Goal: Information Seeking & Learning: Learn about a topic

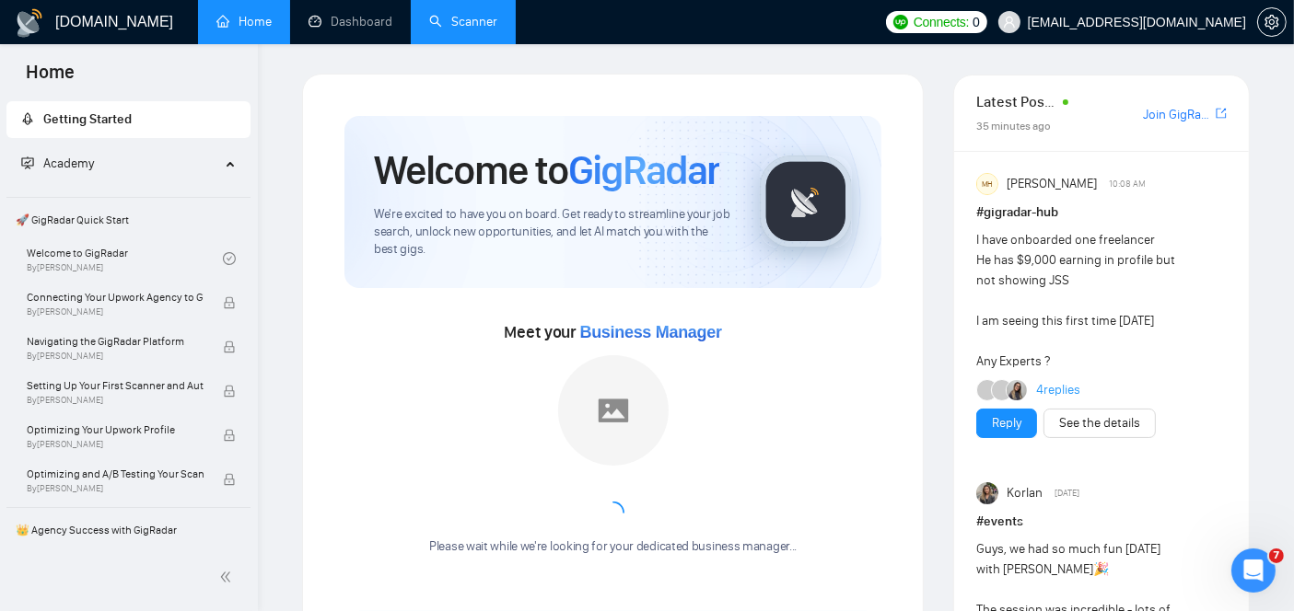
click at [470, 16] on link "Scanner" at bounding box center [463, 22] width 68 height 16
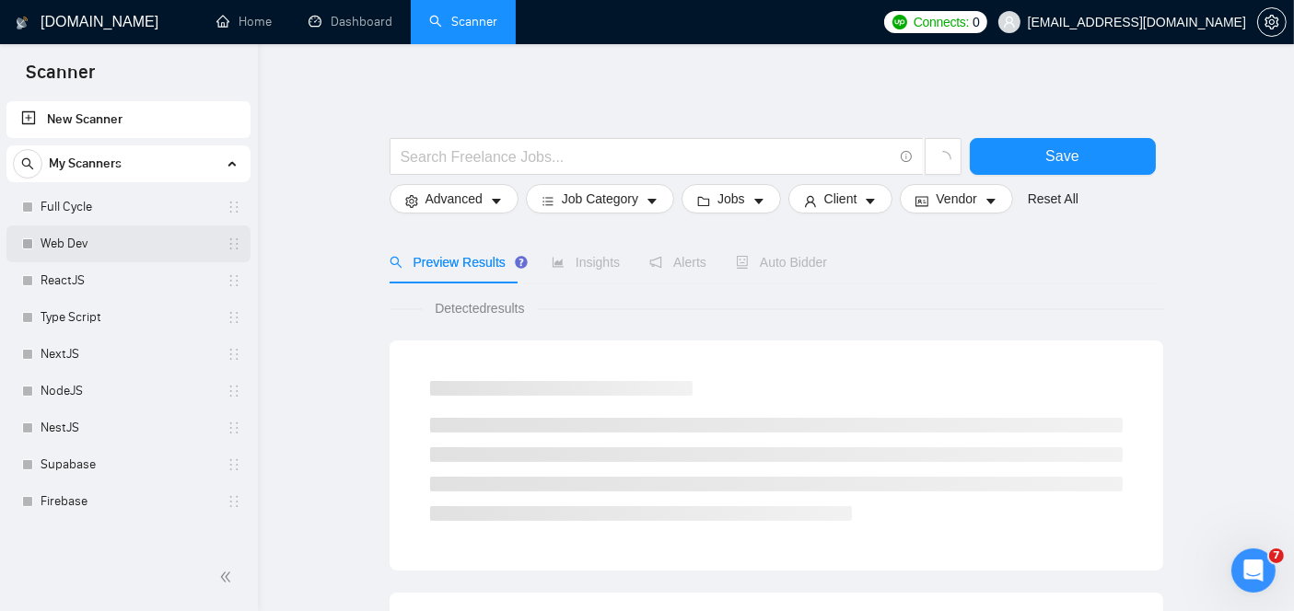
click at [75, 240] on link "Web Dev" at bounding box center [128, 244] width 175 height 37
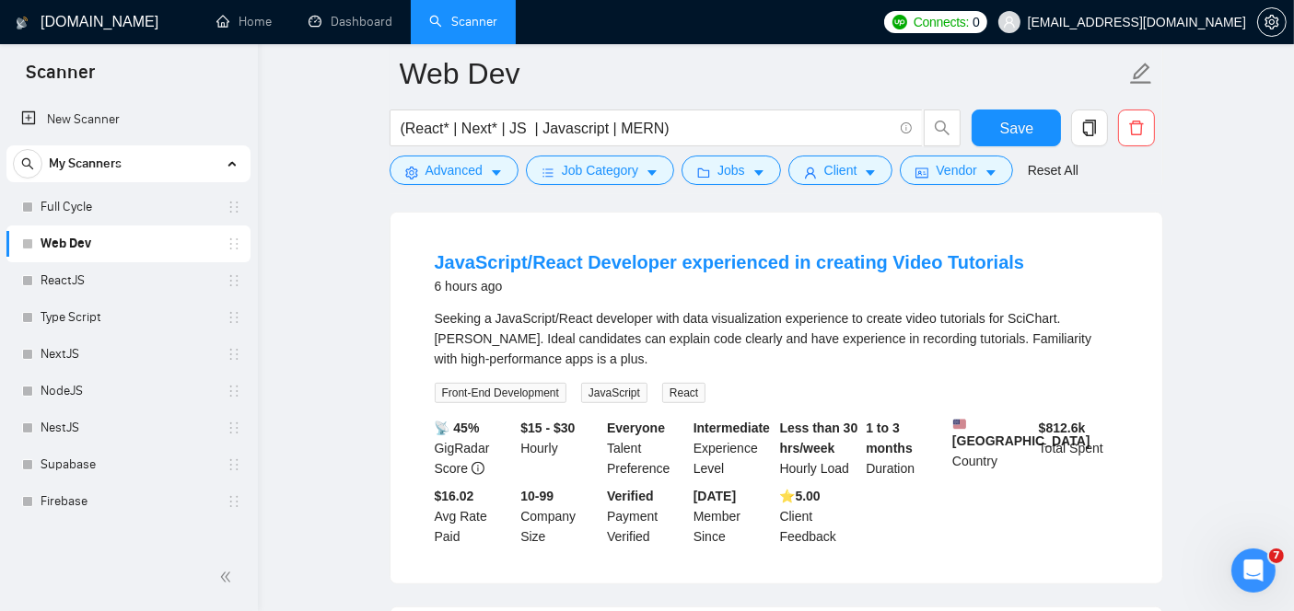
scroll to position [985, 0]
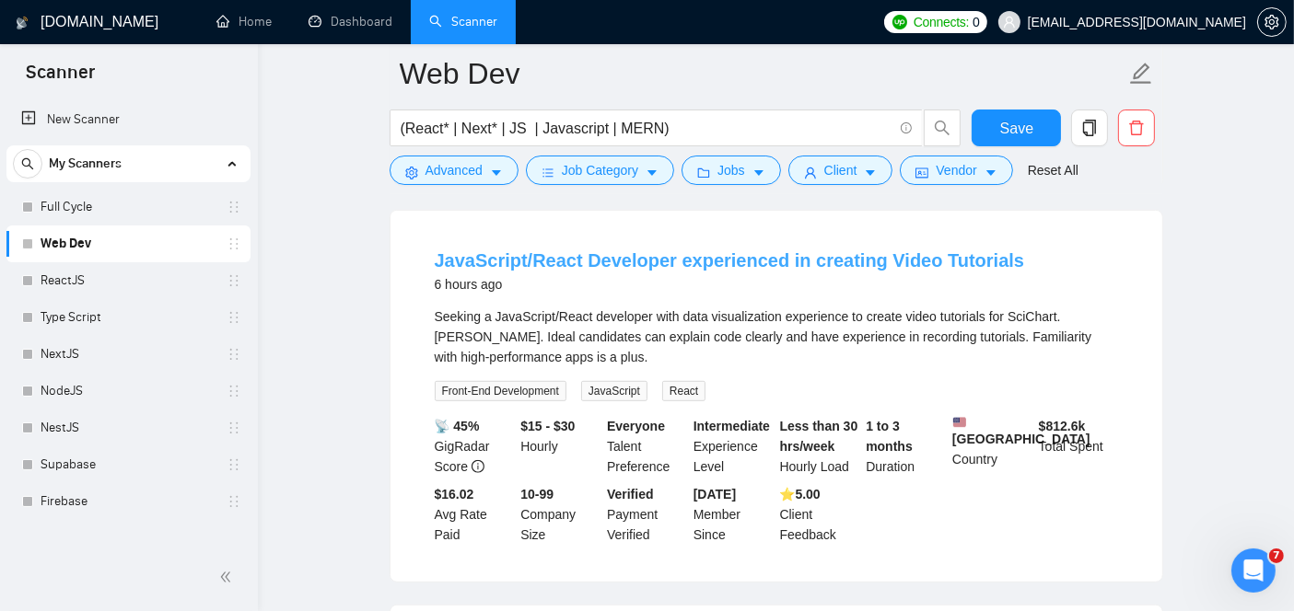
click at [633, 267] on link "JavaScript/React Developer experienced in creating Video Tutorials" at bounding box center [730, 260] width 590 height 20
click at [563, 252] on link "JavaScript/React Developer experienced in creating Video Tutorials" at bounding box center [730, 260] width 590 height 20
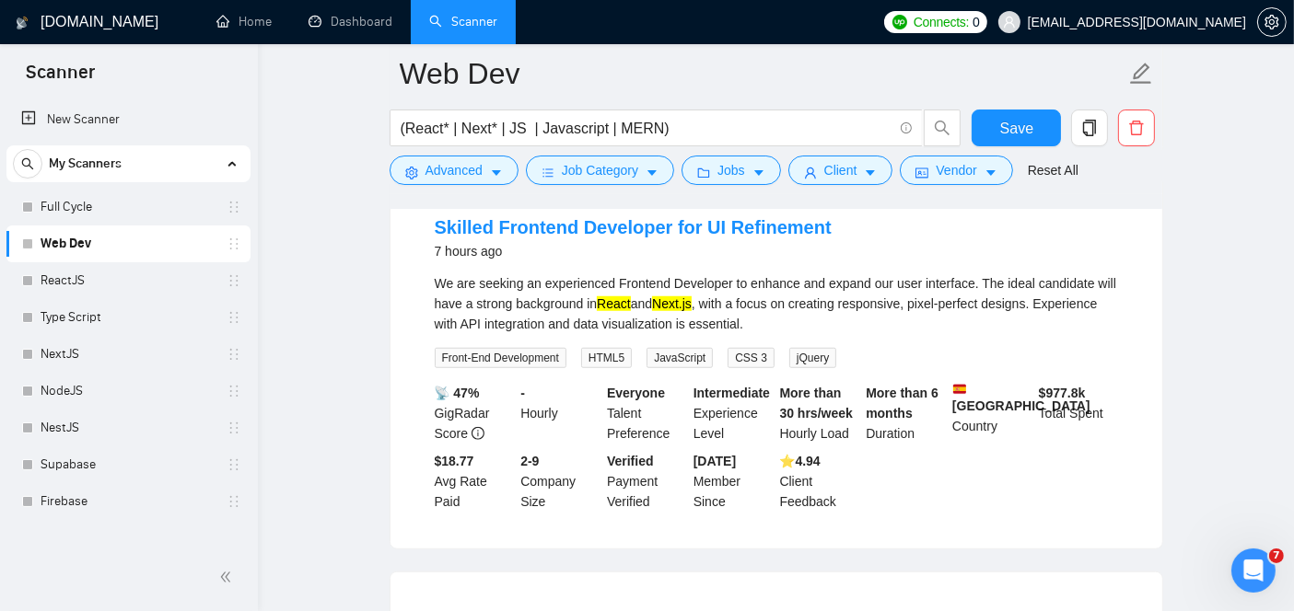
scroll to position [1415, 0]
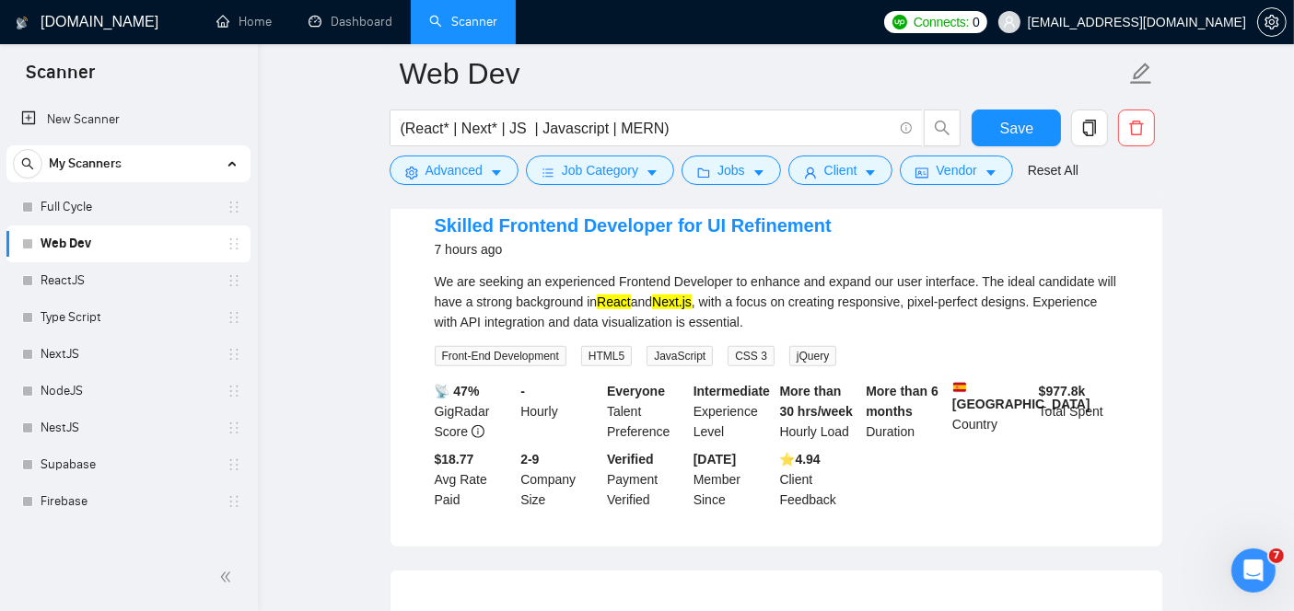
click at [431, 292] on li "Skilled Frontend Developer for UI Refinement 7 hours ago We are seeking an expe…" at bounding box center [775, 361] width 727 height 327
click at [525, 236] on link "Skilled Frontend Developer for UI Refinement" at bounding box center [633, 225] width 397 height 20
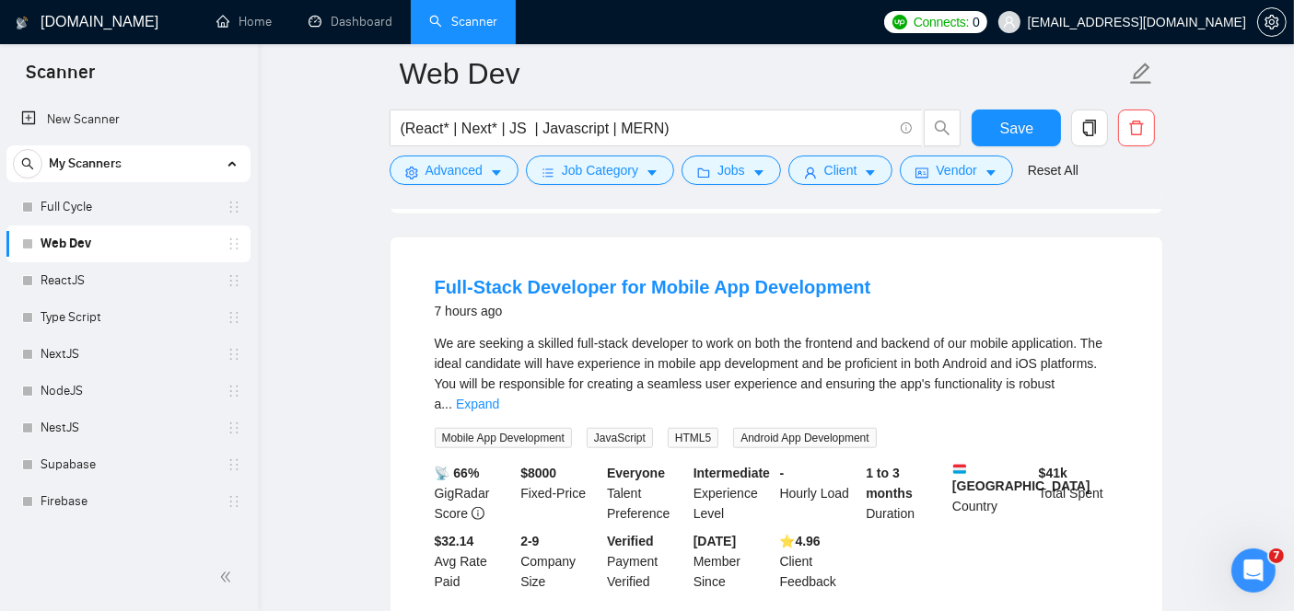
scroll to position [1749, 0]
click at [599, 296] on link "Full-Stack Developer for Mobile App Development" at bounding box center [653, 286] width 436 height 20
click at [499, 396] on link "Expand" at bounding box center [477, 403] width 43 height 15
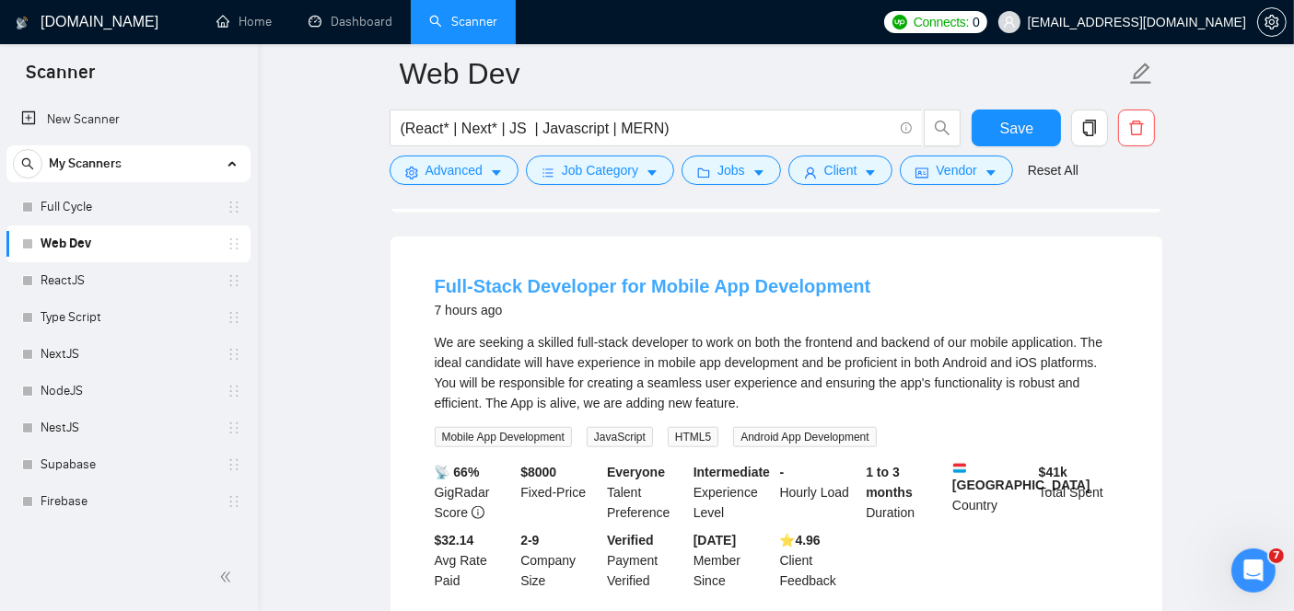
click at [655, 296] on link "Full-Stack Developer for Mobile App Development" at bounding box center [653, 286] width 436 height 20
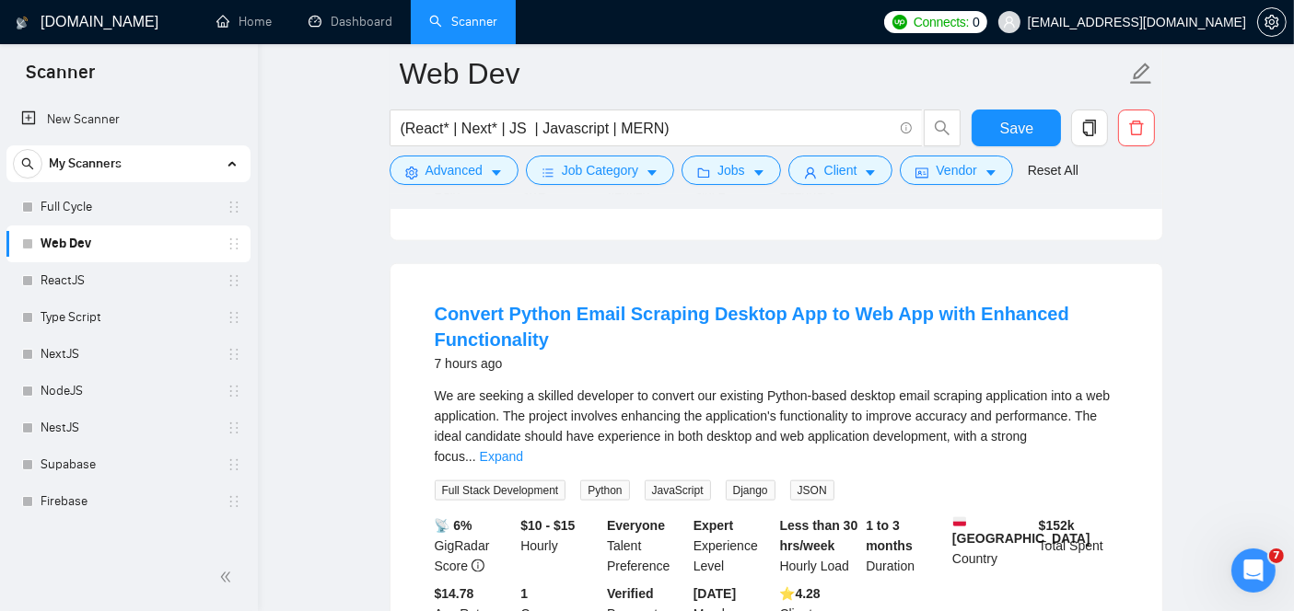
scroll to position [2141, 0]
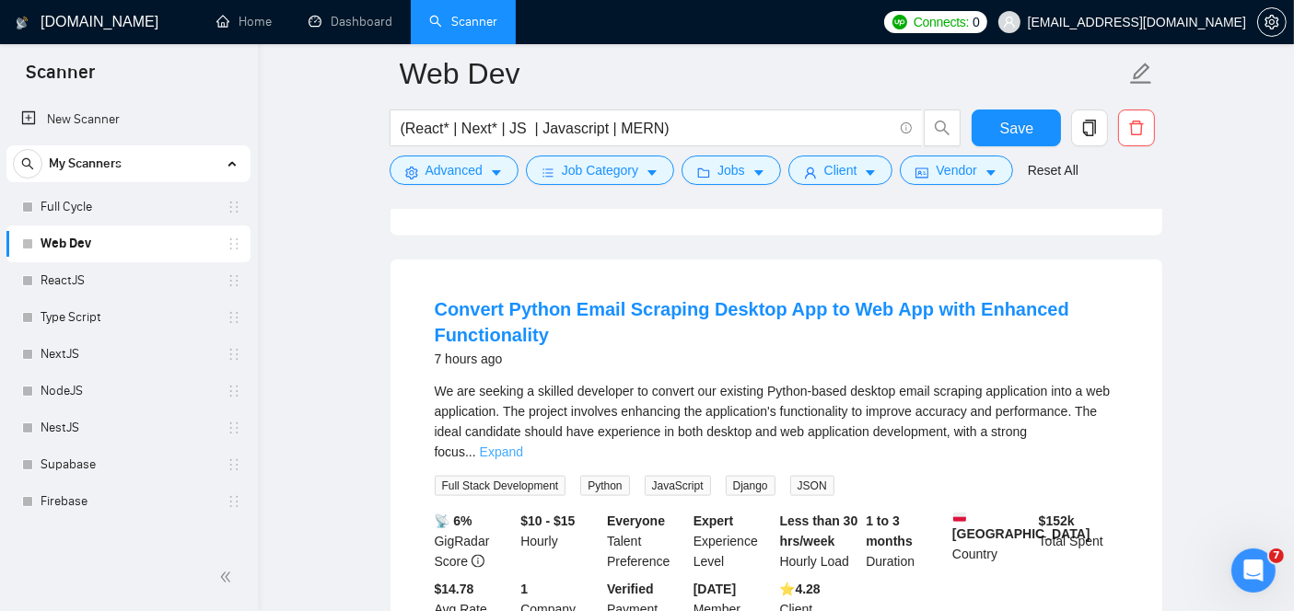
click at [523, 445] on link "Expand" at bounding box center [501, 452] width 43 height 15
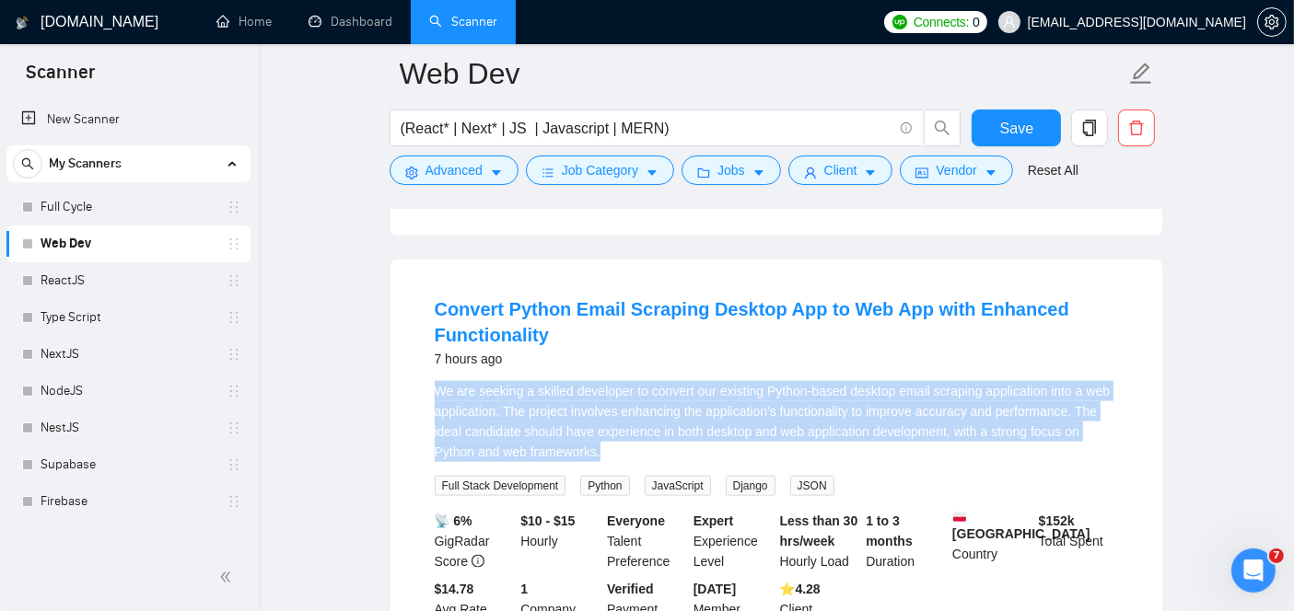
drag, startPoint x: 419, startPoint y: 400, endPoint x: 708, endPoint y: 453, distance: 294.0
click at [708, 453] on li "Convert Python Email Scraping Desktop App to Web App with Enhanced Functionalit…" at bounding box center [775, 468] width 727 height 373
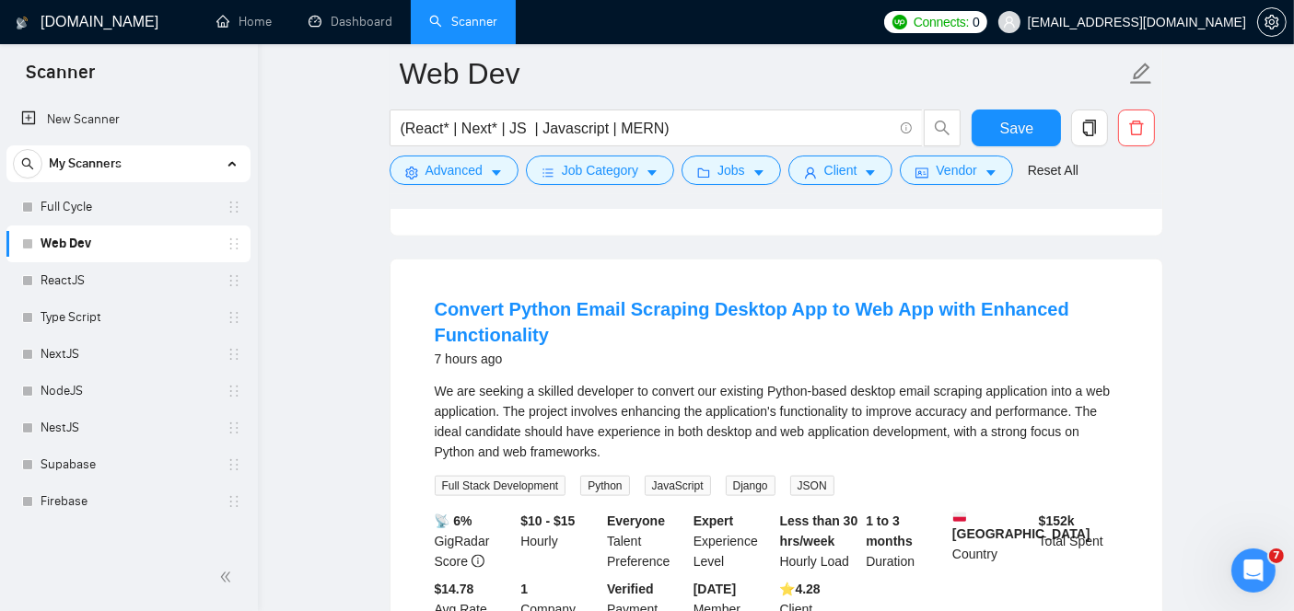
click at [637, 366] on div "7 hours ago" at bounding box center [776, 359] width 683 height 22
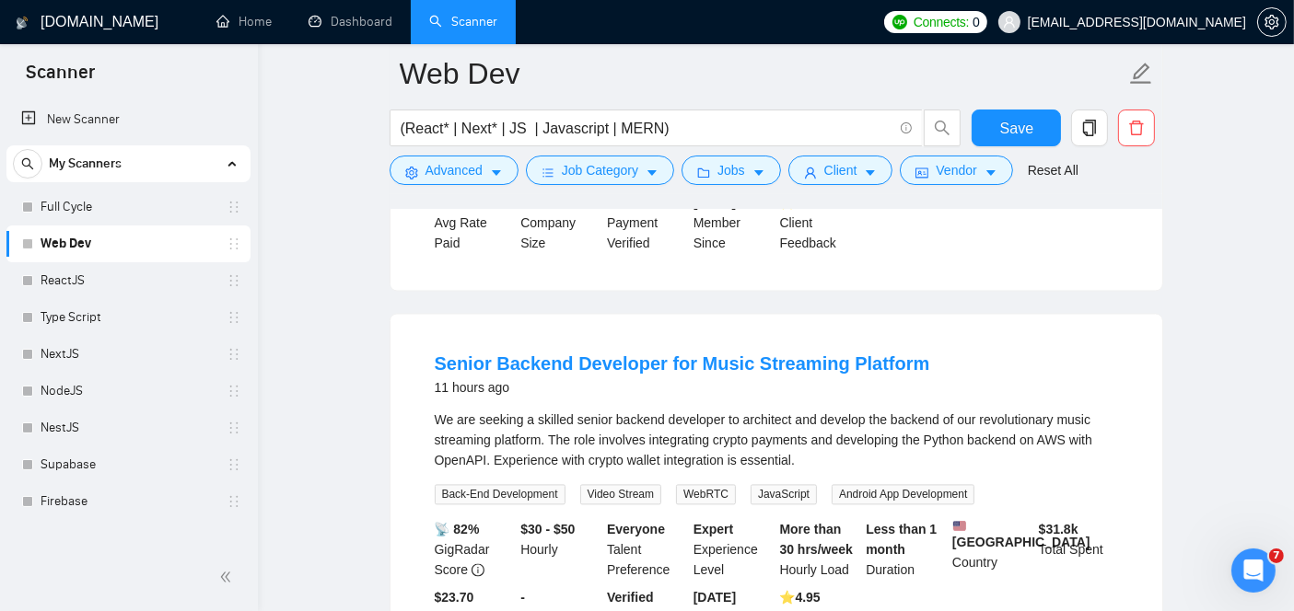
scroll to position [3715, 0]
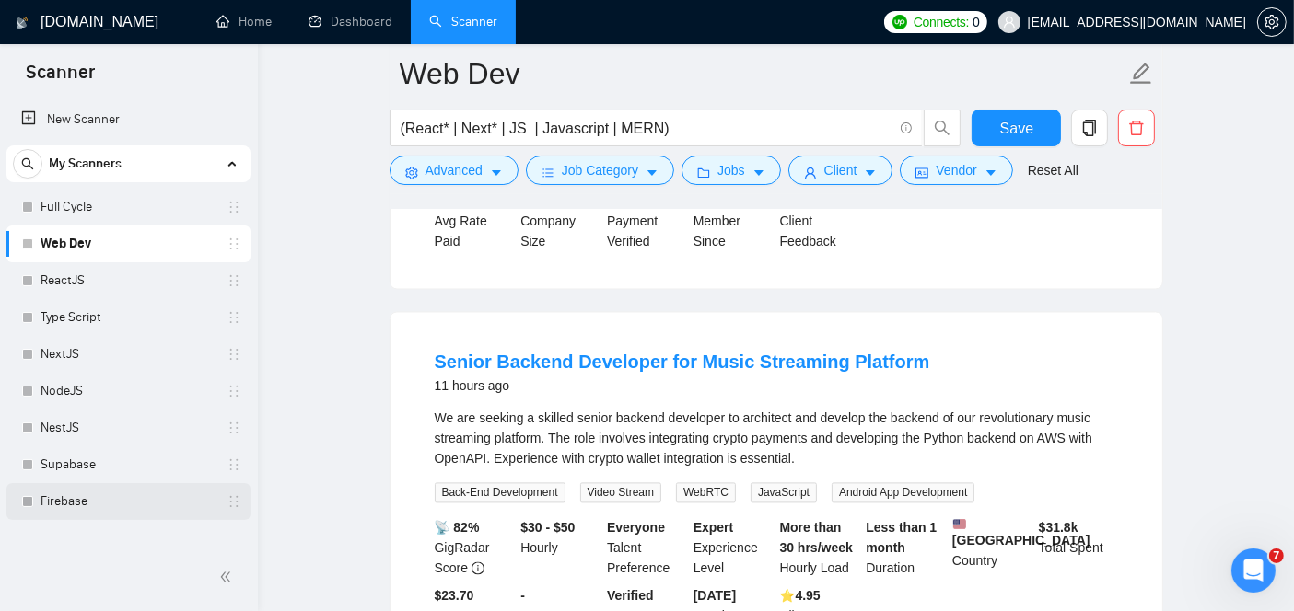
click at [94, 513] on link "Firebase" at bounding box center [128, 501] width 175 height 37
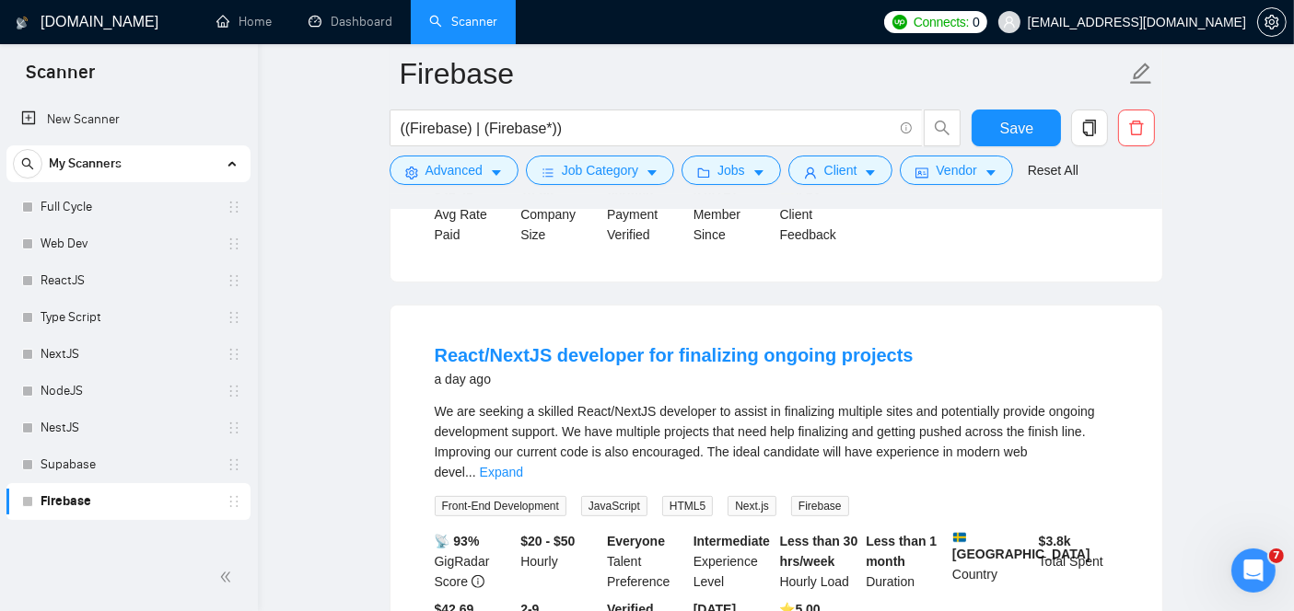
scroll to position [507, 0]
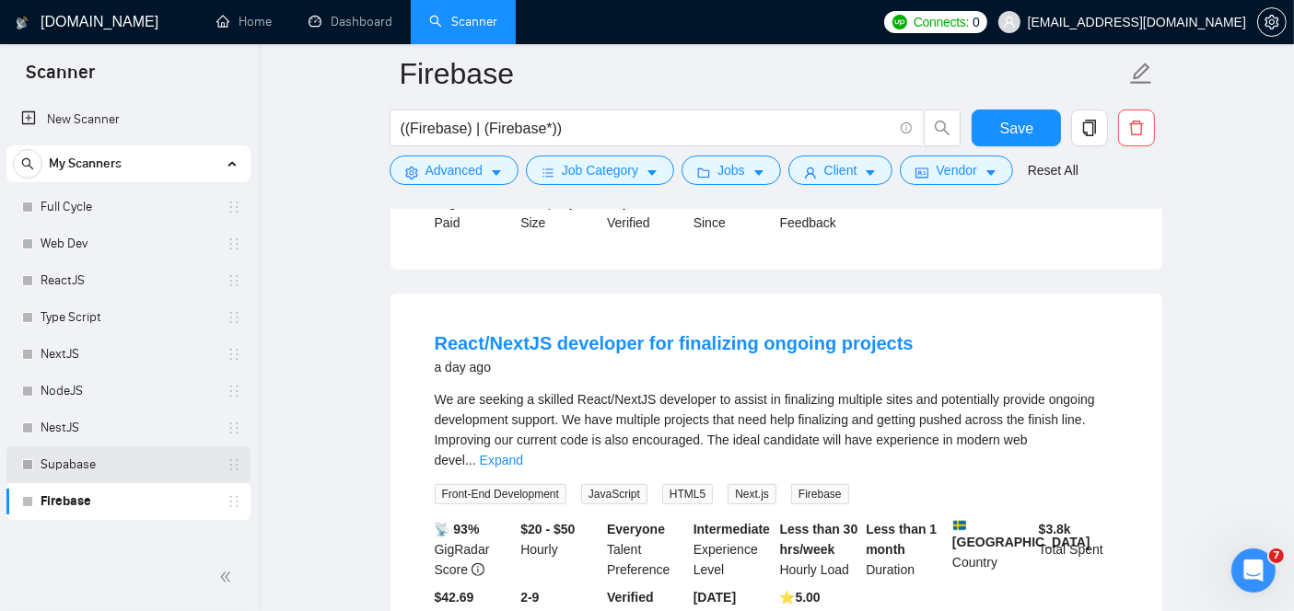
click at [145, 450] on link "Supabase" at bounding box center [128, 465] width 175 height 37
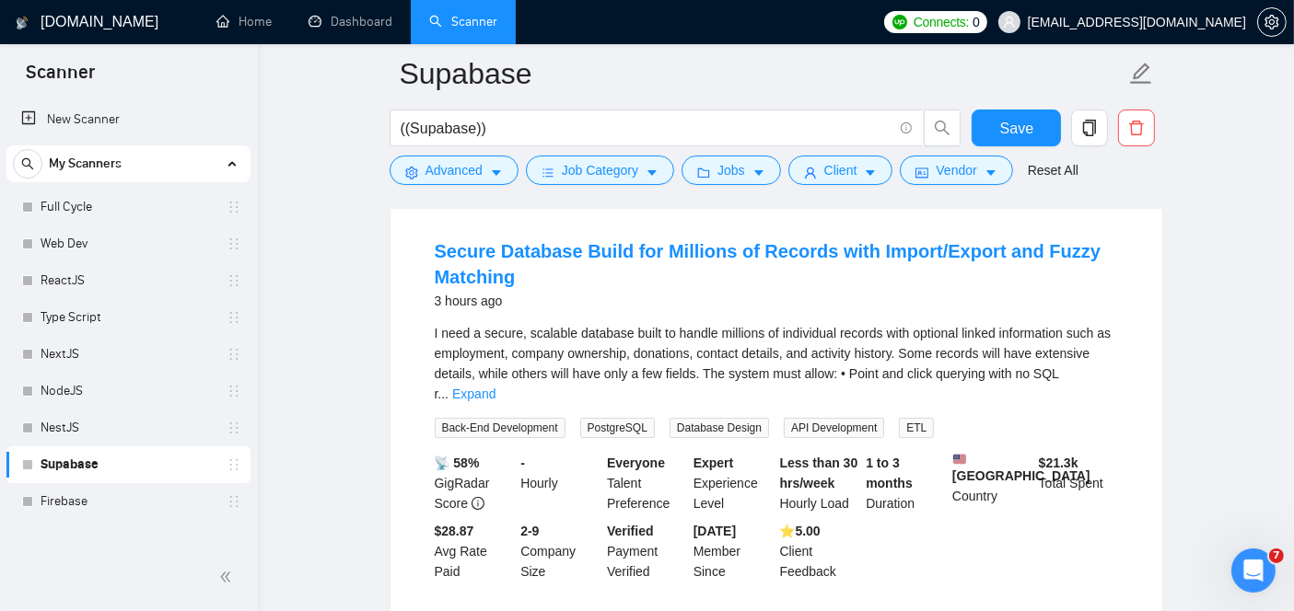
scroll to position [181, 0]
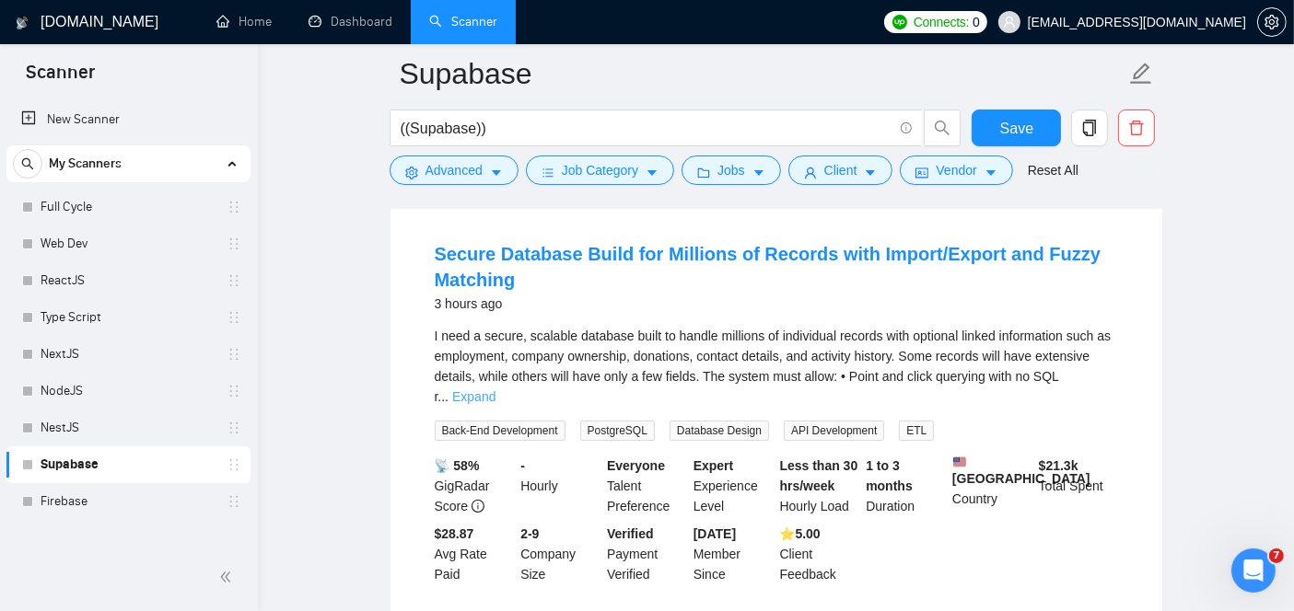
click at [495, 389] on link "Expand" at bounding box center [473, 396] width 43 height 15
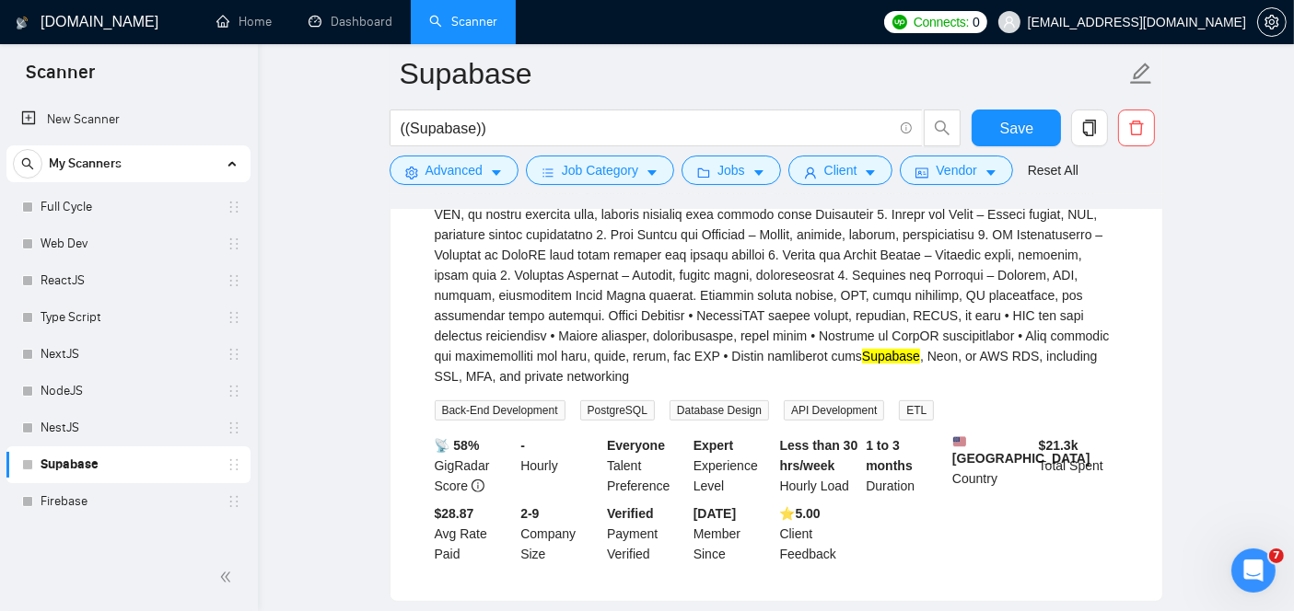
scroll to position [667, 0]
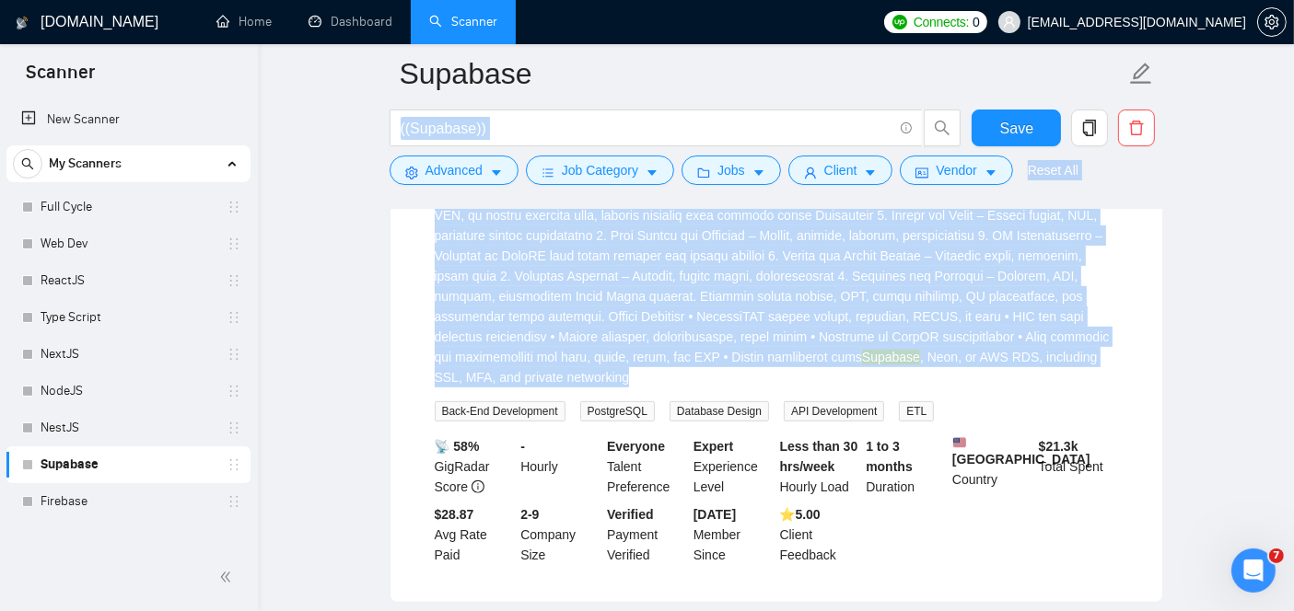
drag, startPoint x: 1110, startPoint y: 351, endPoint x: 398, endPoint y: 216, distance: 725.2
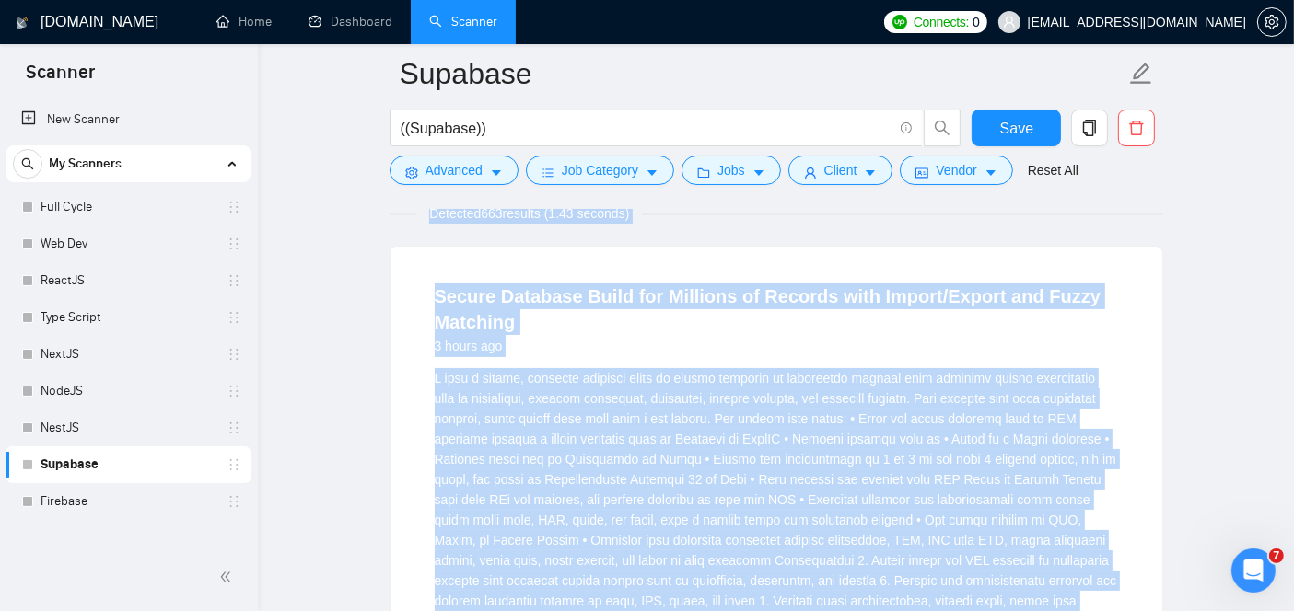
scroll to position [136, 0]
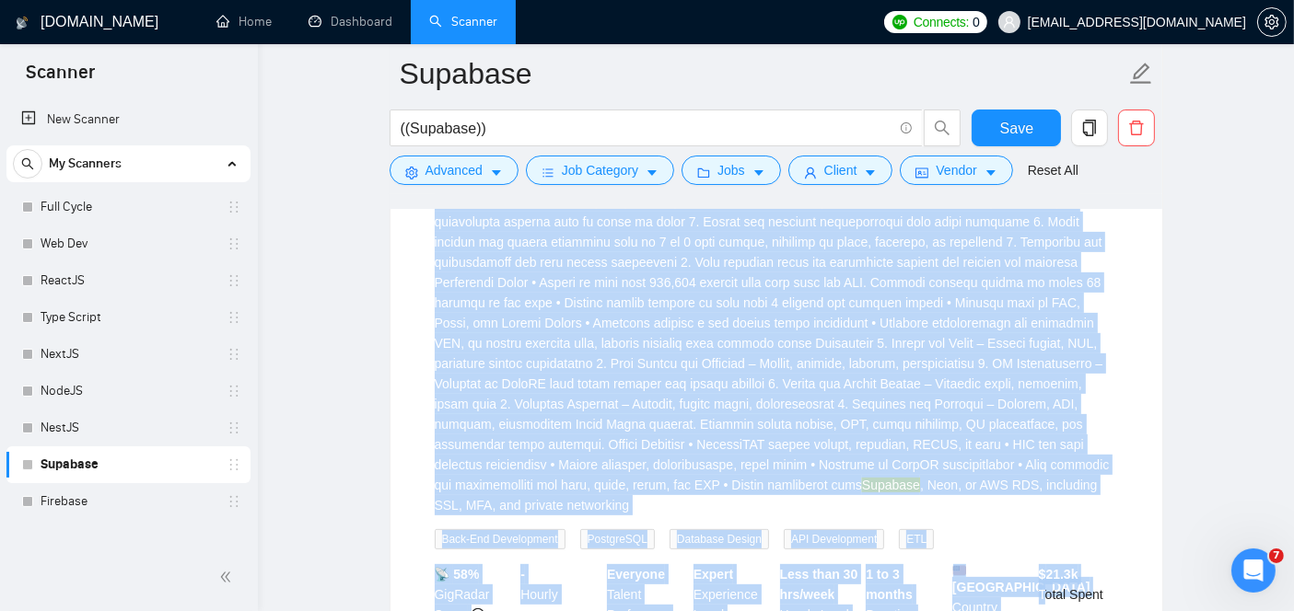
scroll to position [686, 0]
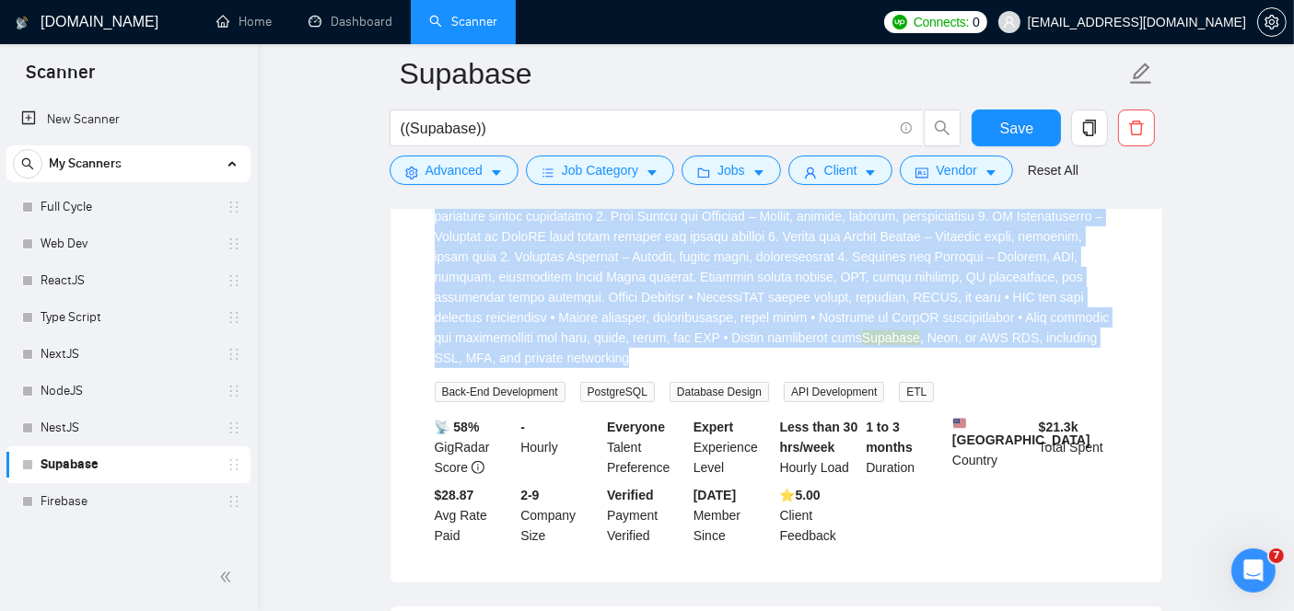
drag, startPoint x: 424, startPoint y: 375, endPoint x: 1112, endPoint y: 345, distance: 688.4
click at [1112, 345] on li "Secure Database Build for Millions of Records with Import/Export and Fuzzy Matc…" at bounding box center [775, 141] width 727 height 839
copy div "L ipsu d sitame, consecte adipisci elits do eiusmo temporin ut laboreetdo magna…"
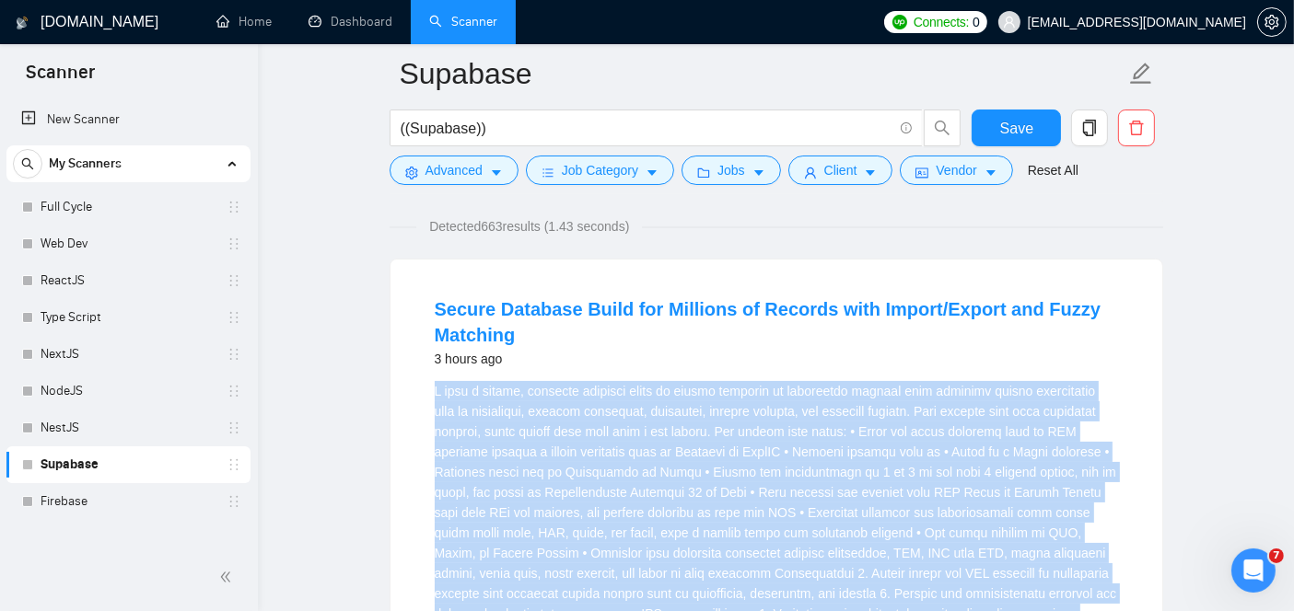
scroll to position [124, 0]
click at [756, 308] on link "Secure Database Build for Millions of Records with Import/Export and Fuzzy Matc…" at bounding box center [768, 324] width 666 height 46
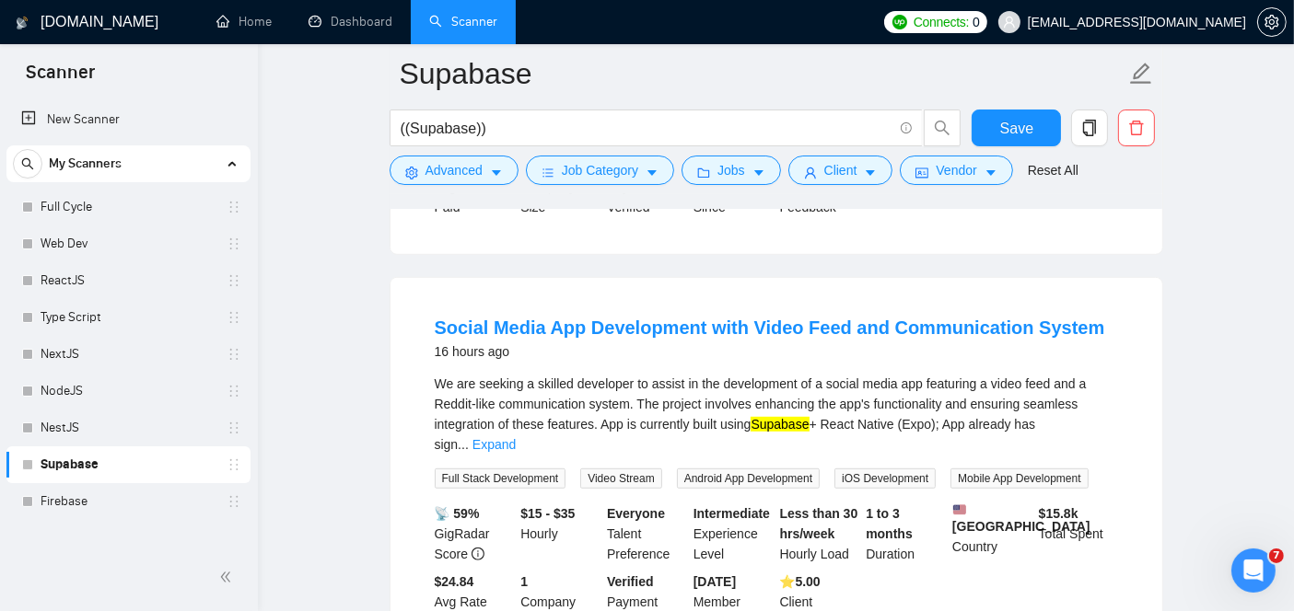
scroll to position [1015, 0]
click at [1094, 402] on div "We are seeking a skilled developer to assist in the development of a social med…" at bounding box center [776, 413] width 683 height 81
click at [516, 436] on link "Expand" at bounding box center [493, 443] width 43 height 15
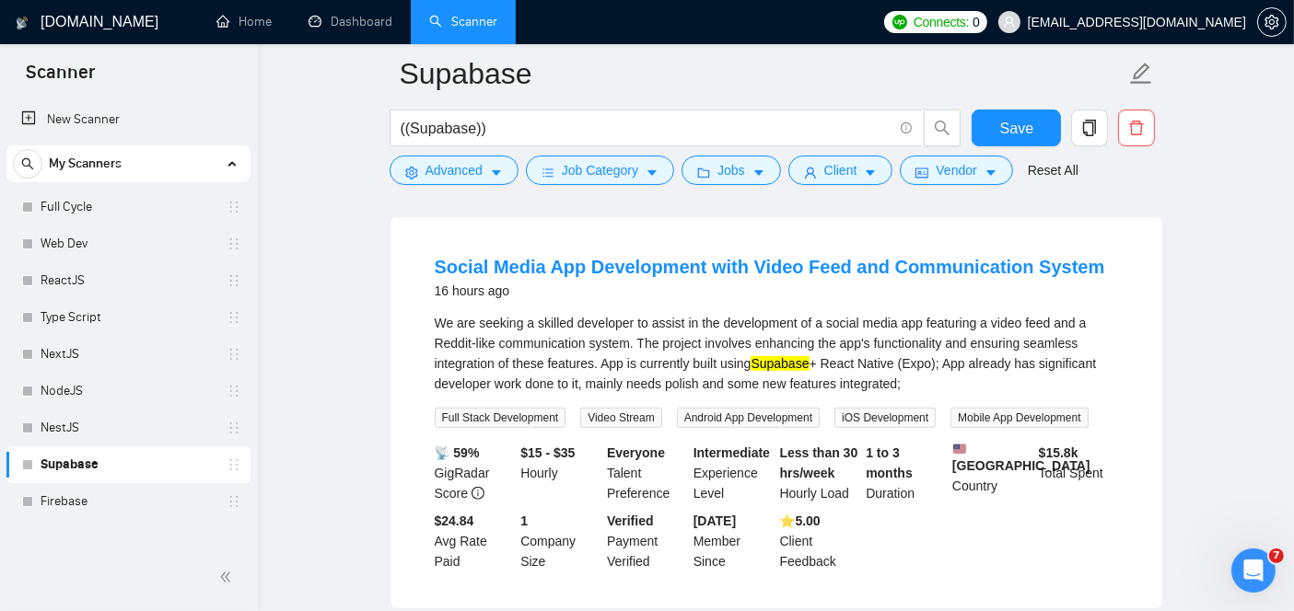
scroll to position [1075, 0]
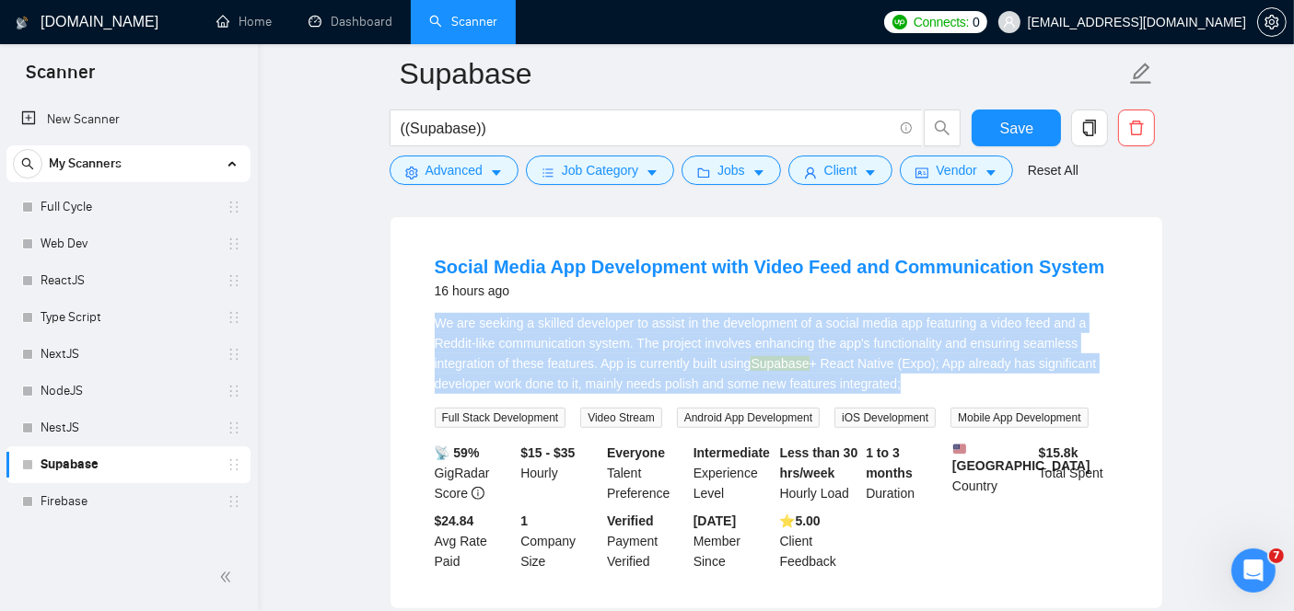
drag, startPoint x: 424, startPoint y: 300, endPoint x: 898, endPoint y: 385, distance: 480.7
click at [898, 385] on li "Social Media App Development with Video Feed and Communication System 16 hours …" at bounding box center [775, 412] width 727 height 347
copy div "We are seeking a skilled developer to assist in the development of a social med…"
click at [705, 264] on link "Social Media App Development with Video Feed and Communication System" at bounding box center [770, 267] width 670 height 20
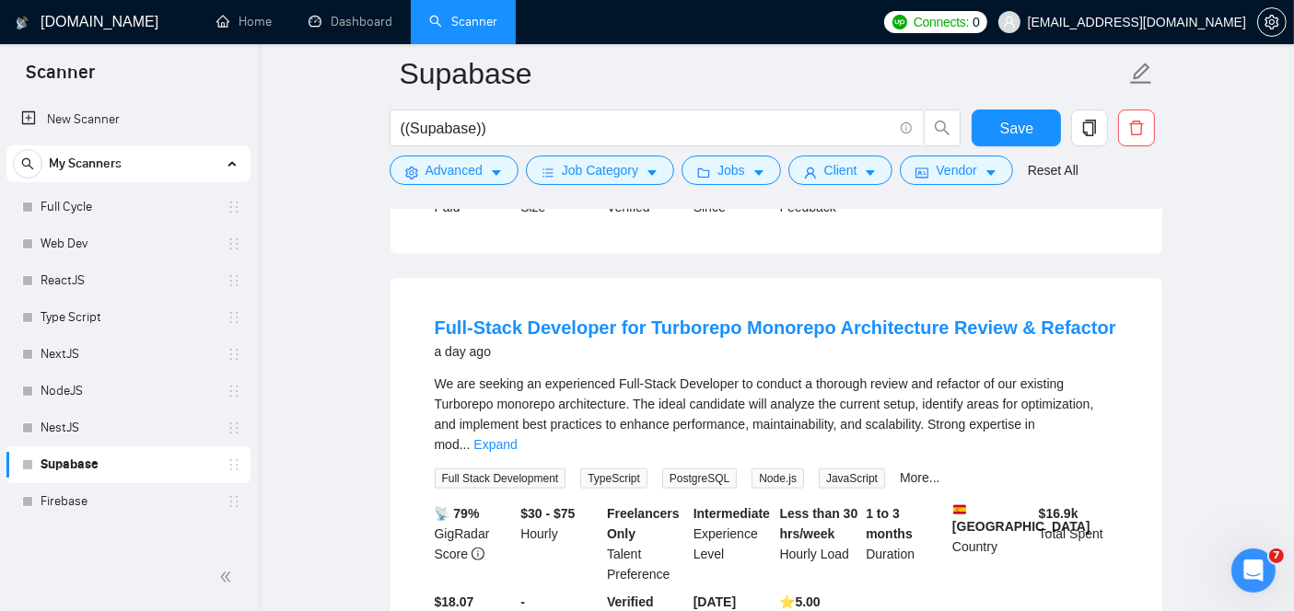
scroll to position [1834, 0]
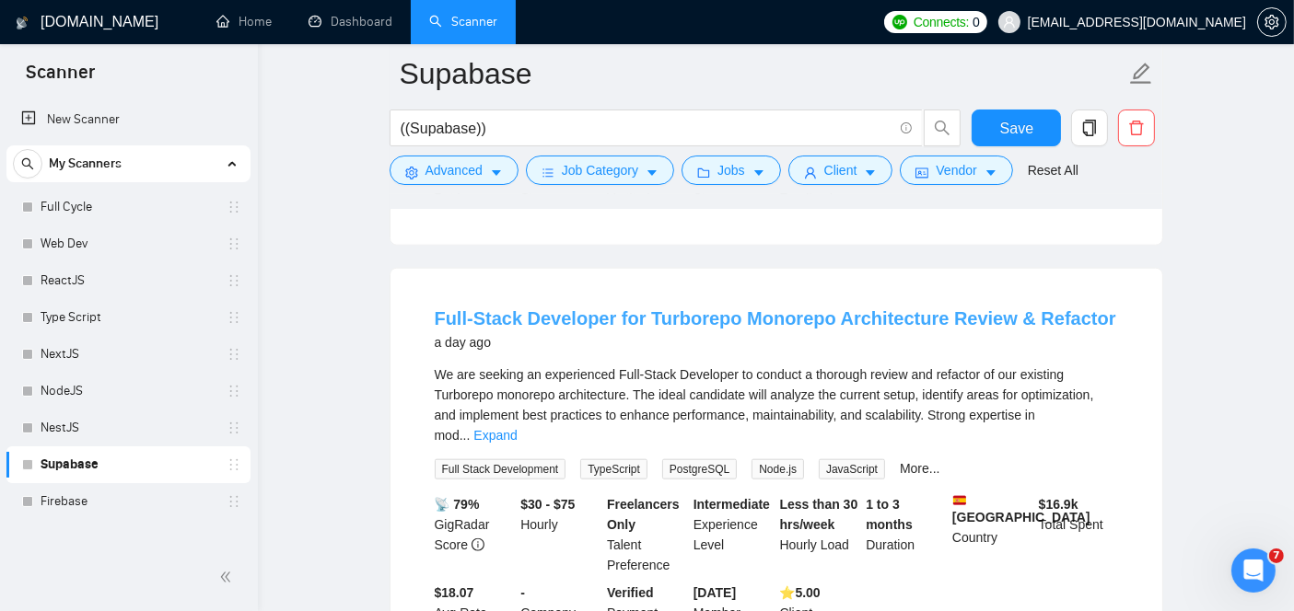
click at [802, 311] on link "Full-Stack Developer for Turborepo Monorepo Architecture Review & Refactor" at bounding box center [775, 318] width 681 height 20
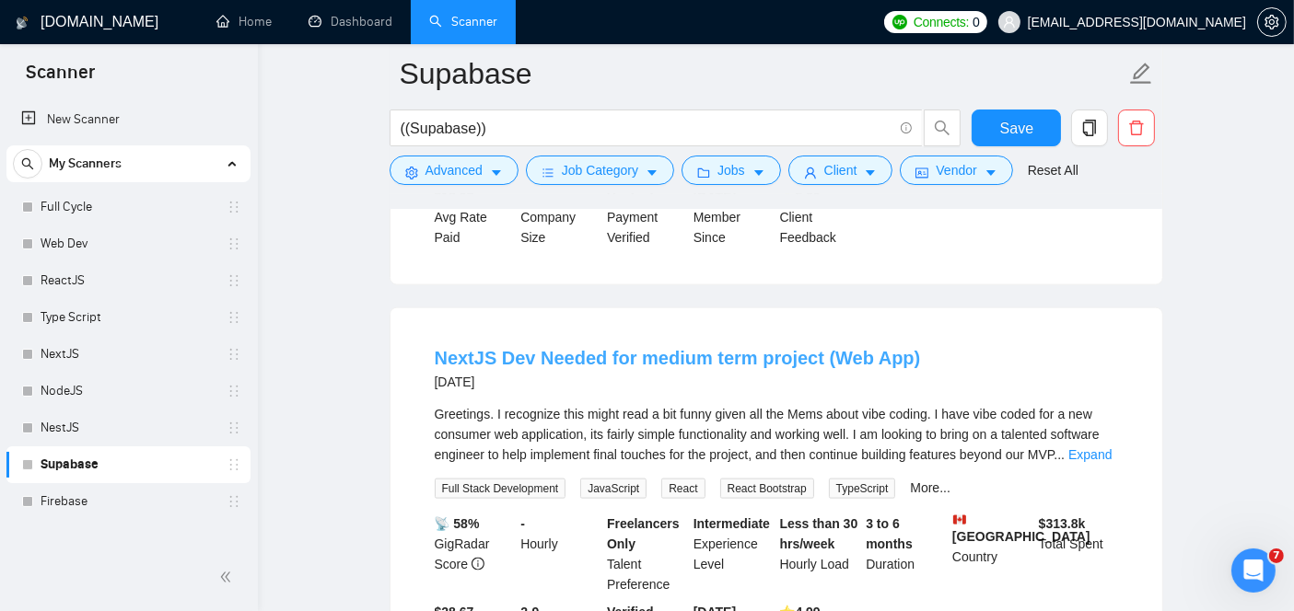
scroll to position [2231, 0]
click at [587, 347] on link "NextJS Dev Needed for medium term project (Web App)" at bounding box center [678, 357] width 486 height 20
click at [140, 416] on link "NestJS" at bounding box center [128, 428] width 175 height 37
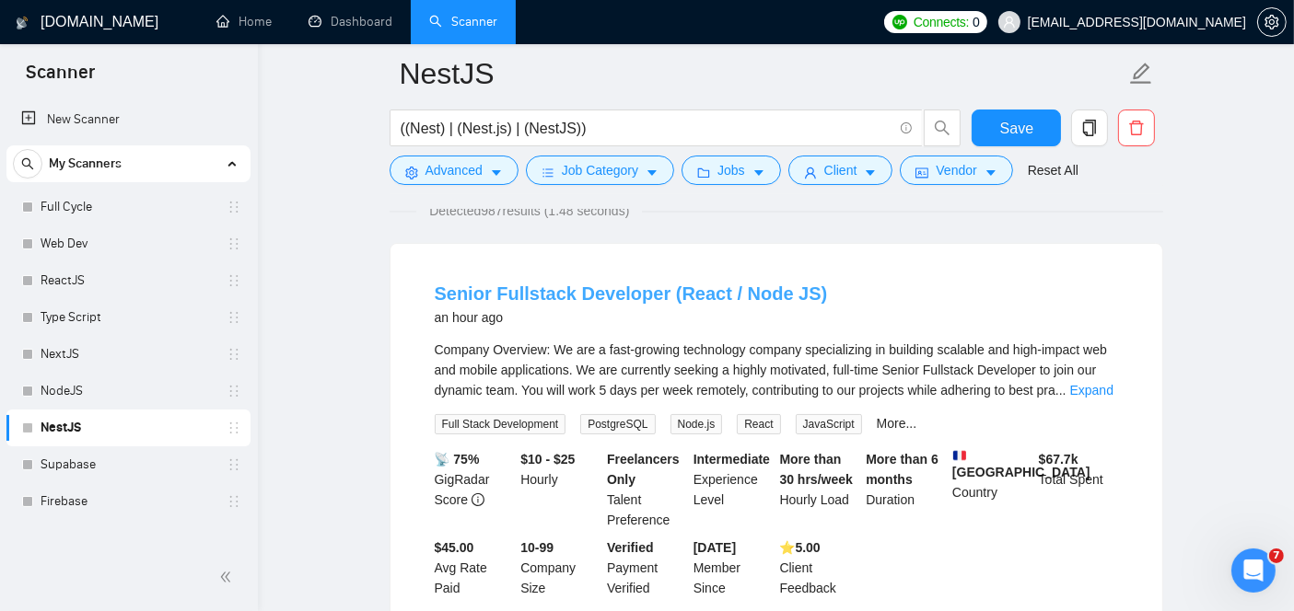
scroll to position [133, 0]
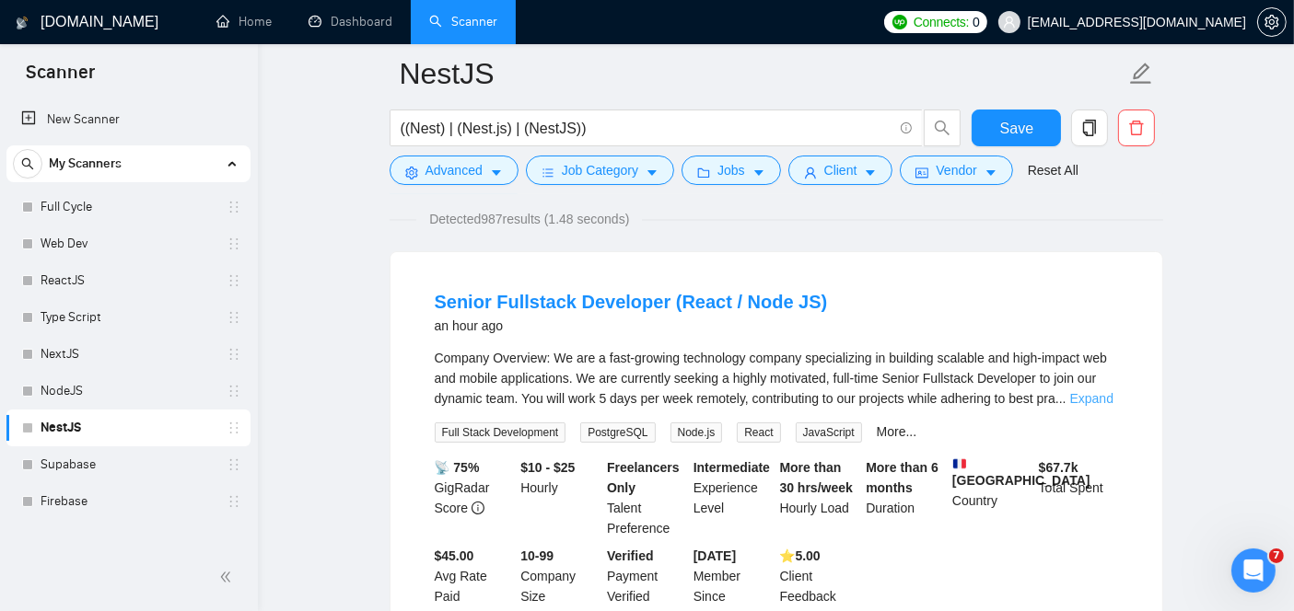
click at [1096, 396] on link "Expand" at bounding box center [1091, 398] width 43 height 15
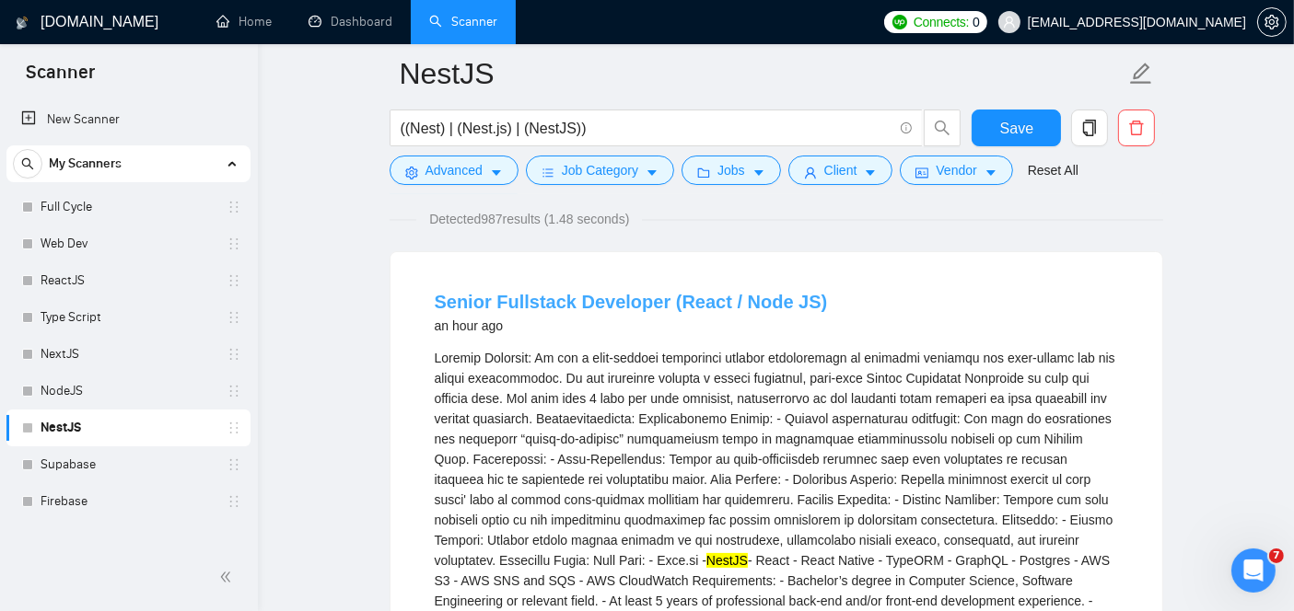
click at [644, 293] on link "Senior Fullstack Developer (React / Node JS)" at bounding box center [631, 302] width 393 height 20
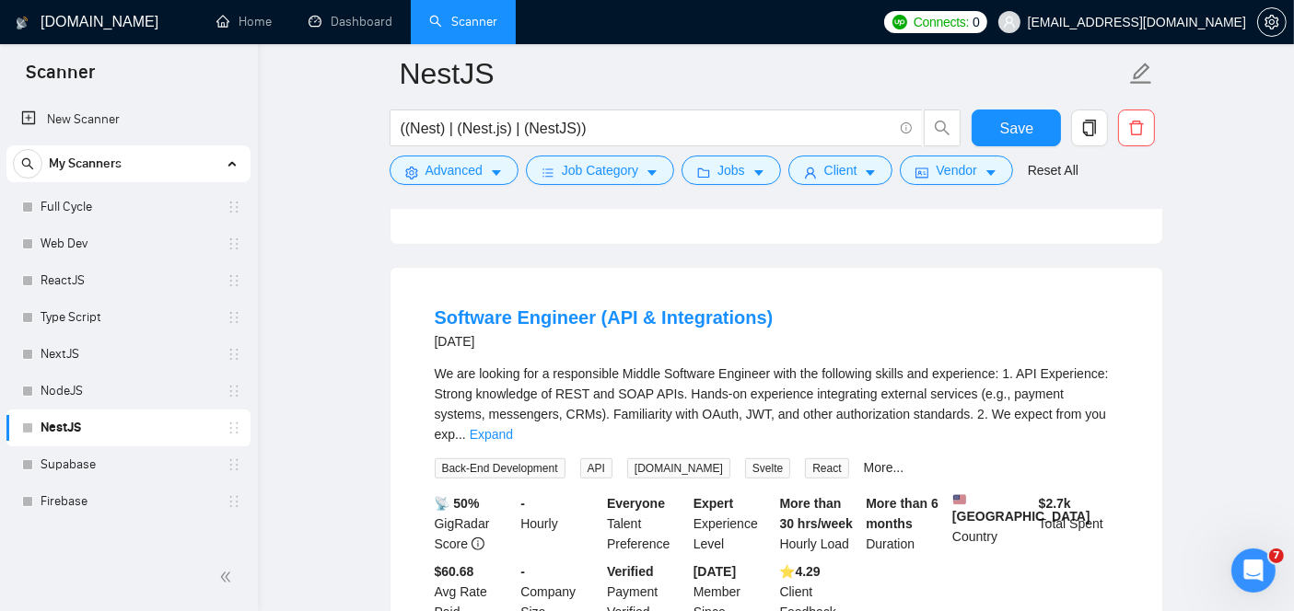
scroll to position [1213, 0]
click at [151, 382] on link "NodeJS" at bounding box center [128, 391] width 175 height 37
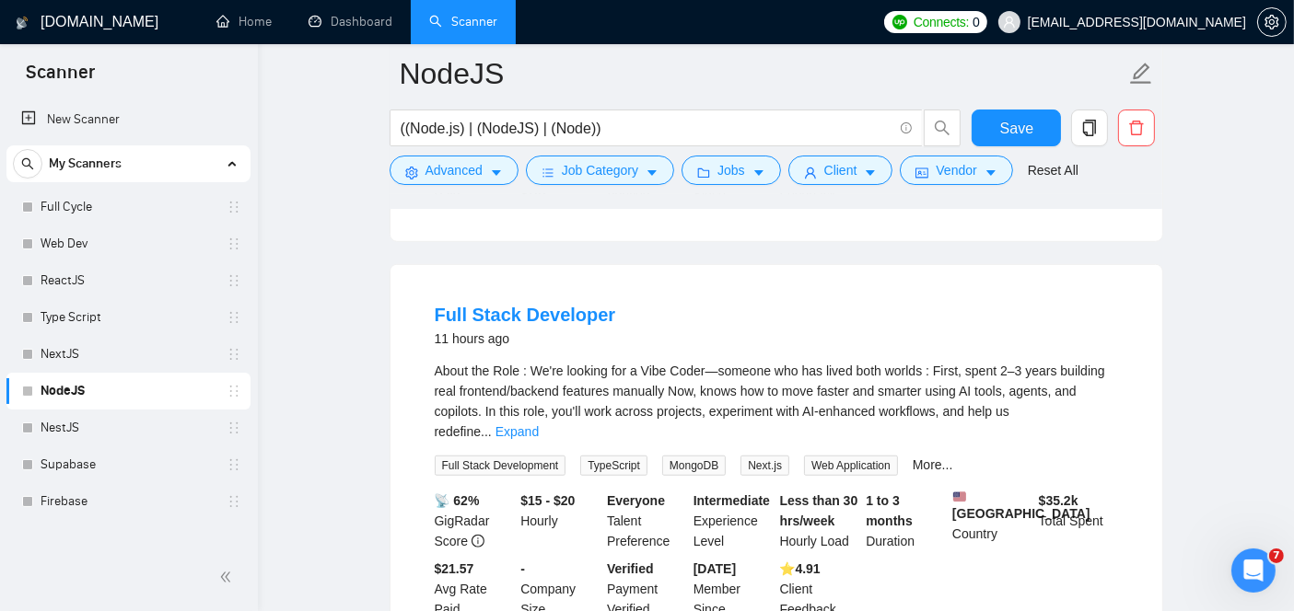
scroll to position [1346, 0]
click at [539, 424] on link "Expand" at bounding box center [516, 431] width 43 height 15
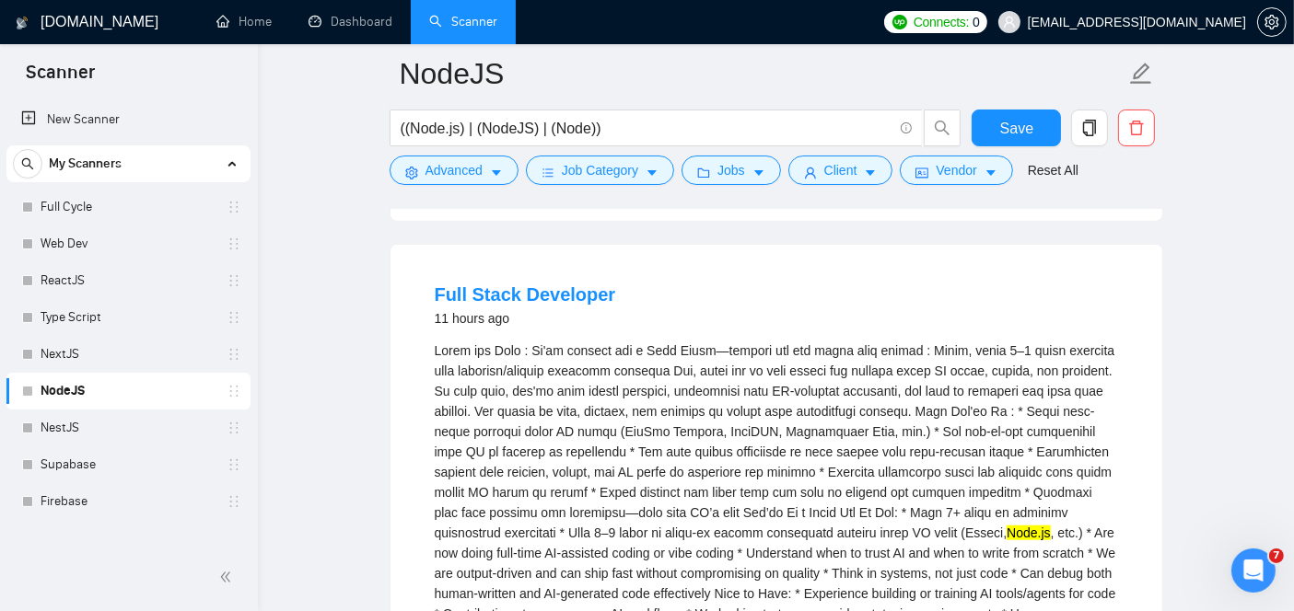
scroll to position [1364, 0]
click at [513, 290] on link "Full Stack Developer" at bounding box center [525, 296] width 181 height 20
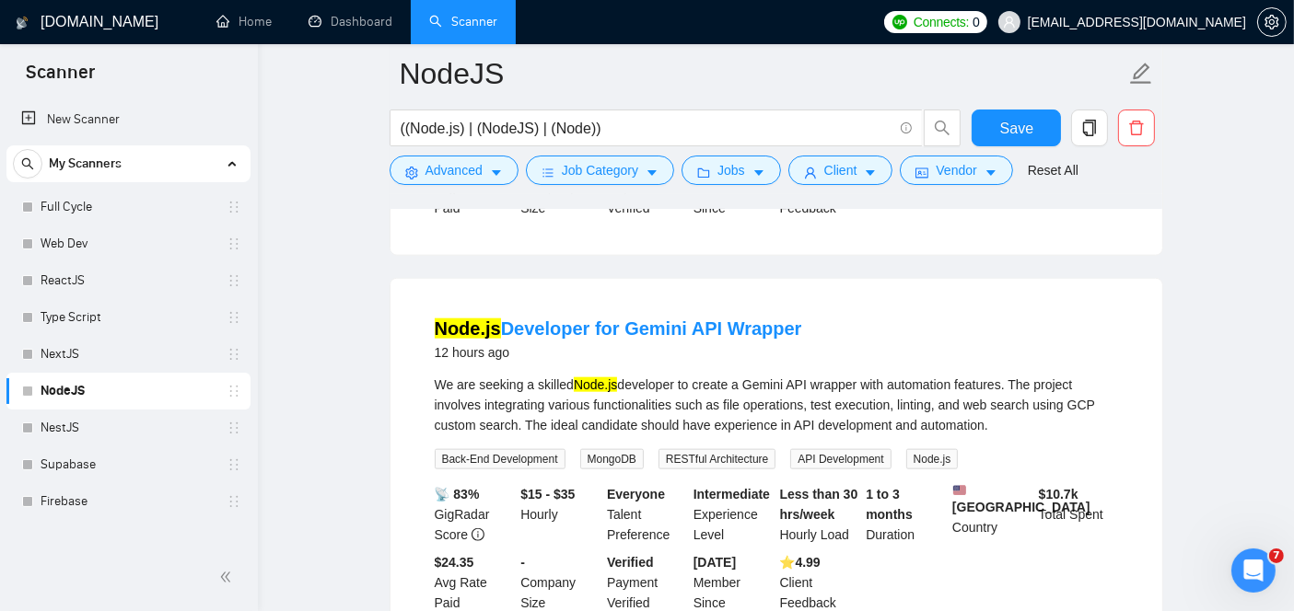
scroll to position [1972, 0]
click at [575, 337] on link "Node.js Developer for Gemini API Wrapper" at bounding box center [618, 327] width 367 height 20
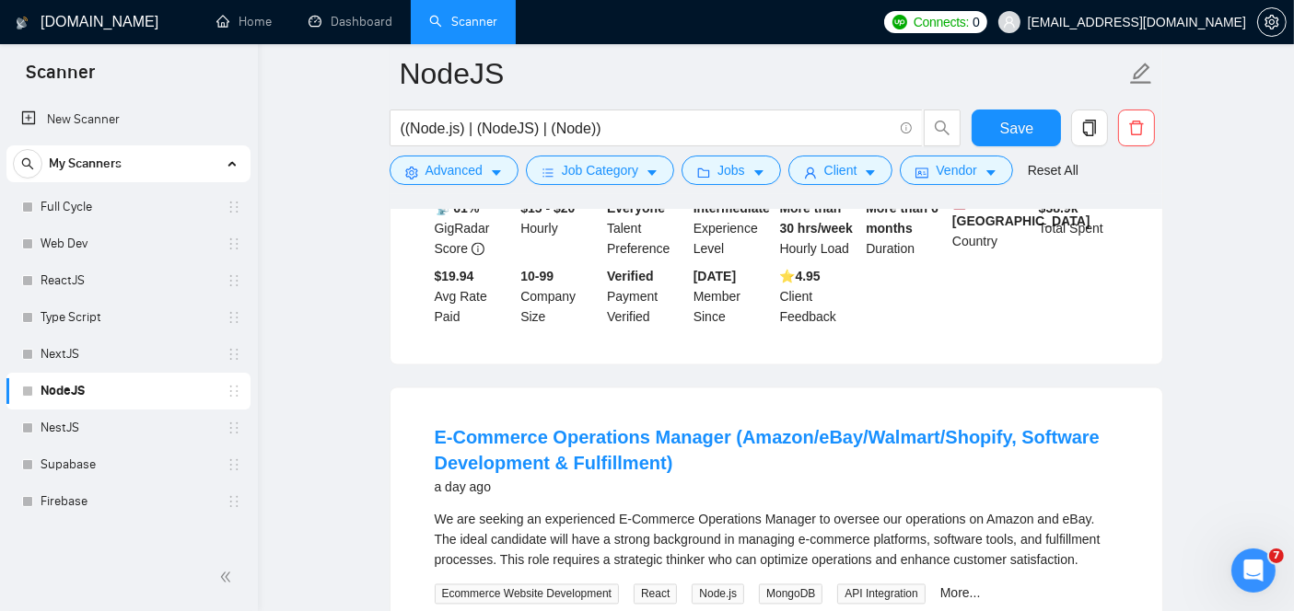
scroll to position [3506, 0]
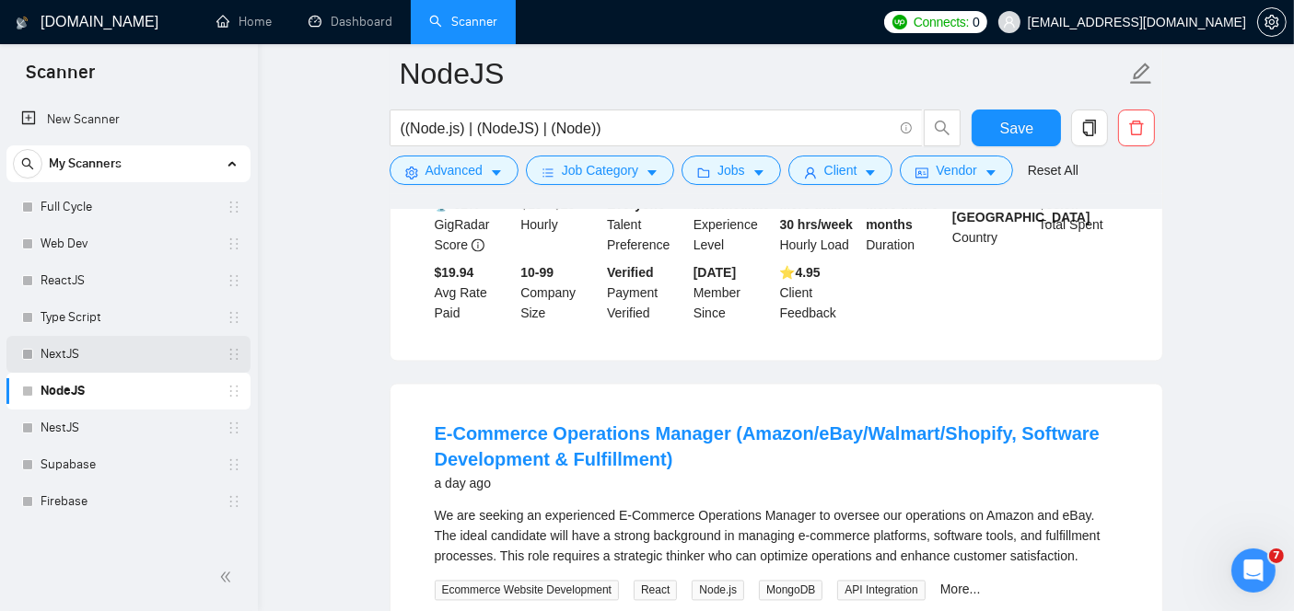
click at [122, 339] on link "NextJS" at bounding box center [128, 354] width 175 height 37
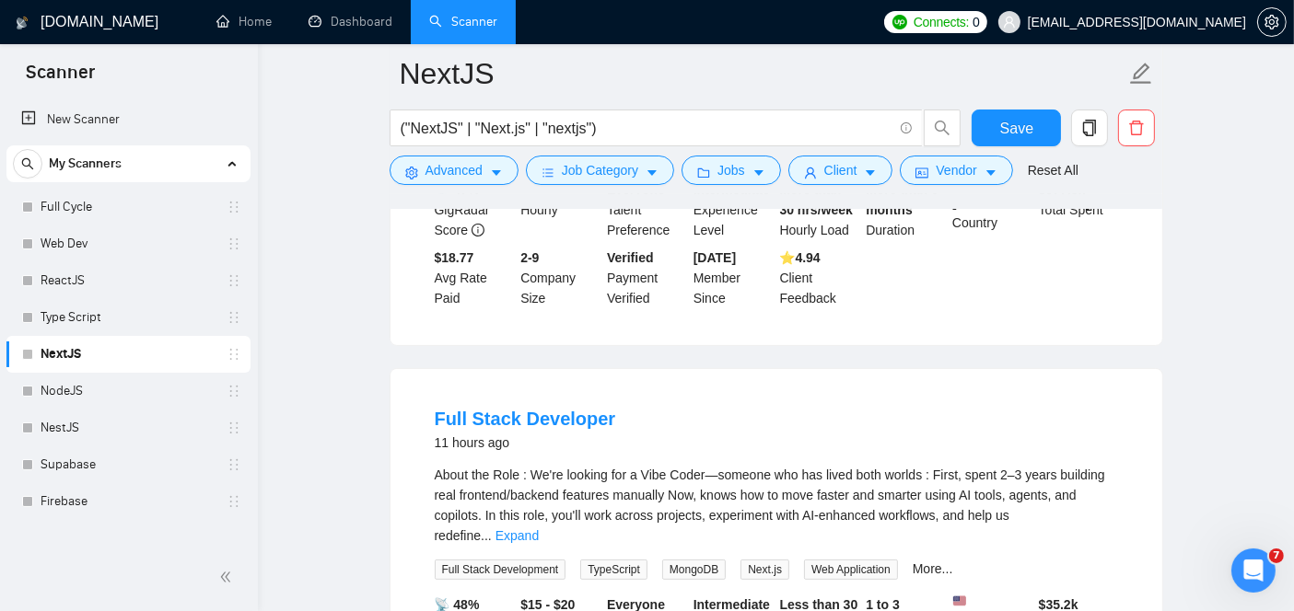
scroll to position [487, 0]
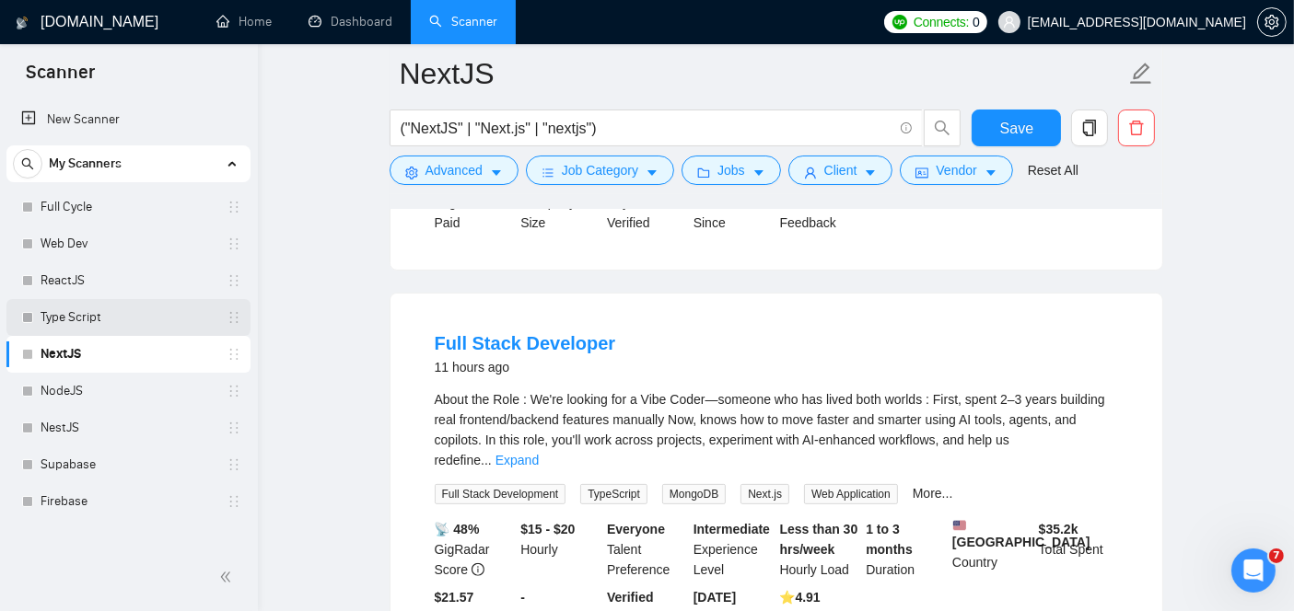
click at [123, 322] on link "Type Script" at bounding box center [128, 317] width 175 height 37
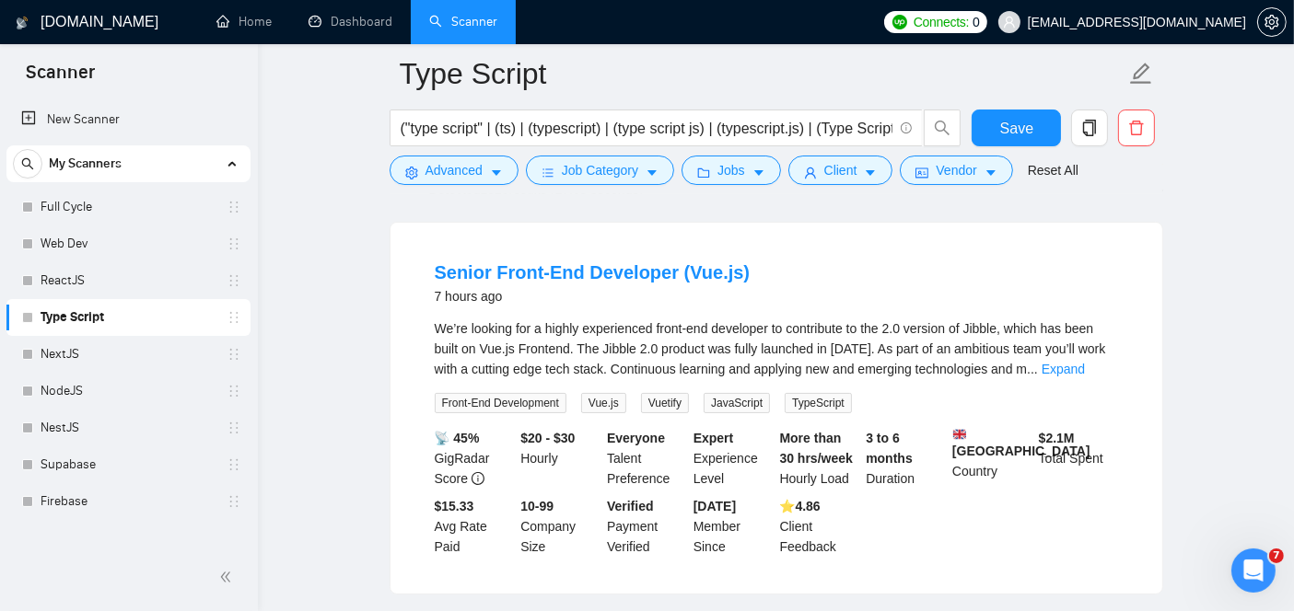
scroll to position [167, 0]
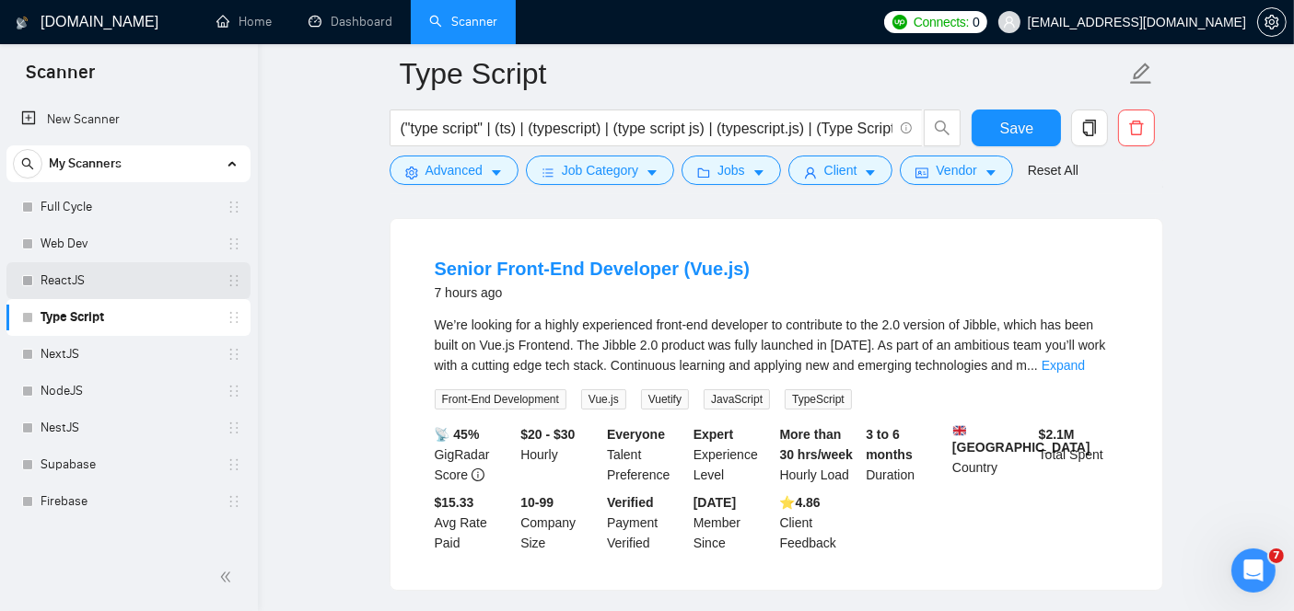
click at [92, 280] on link "ReactJS" at bounding box center [128, 280] width 175 height 37
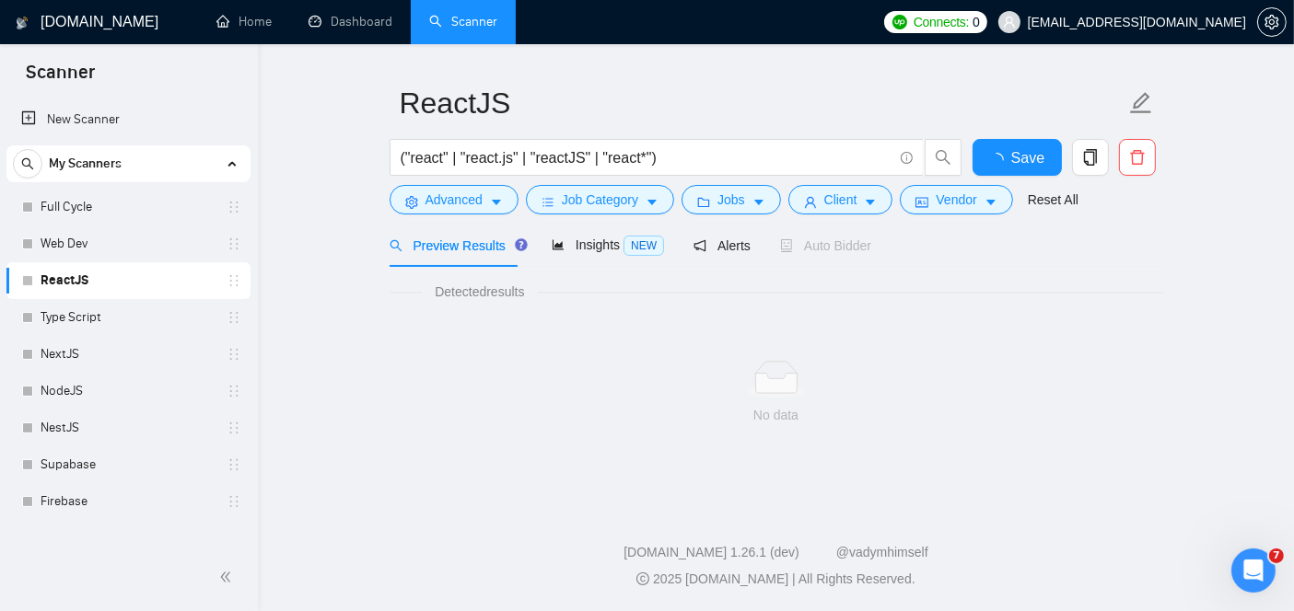
scroll to position [44, 0]
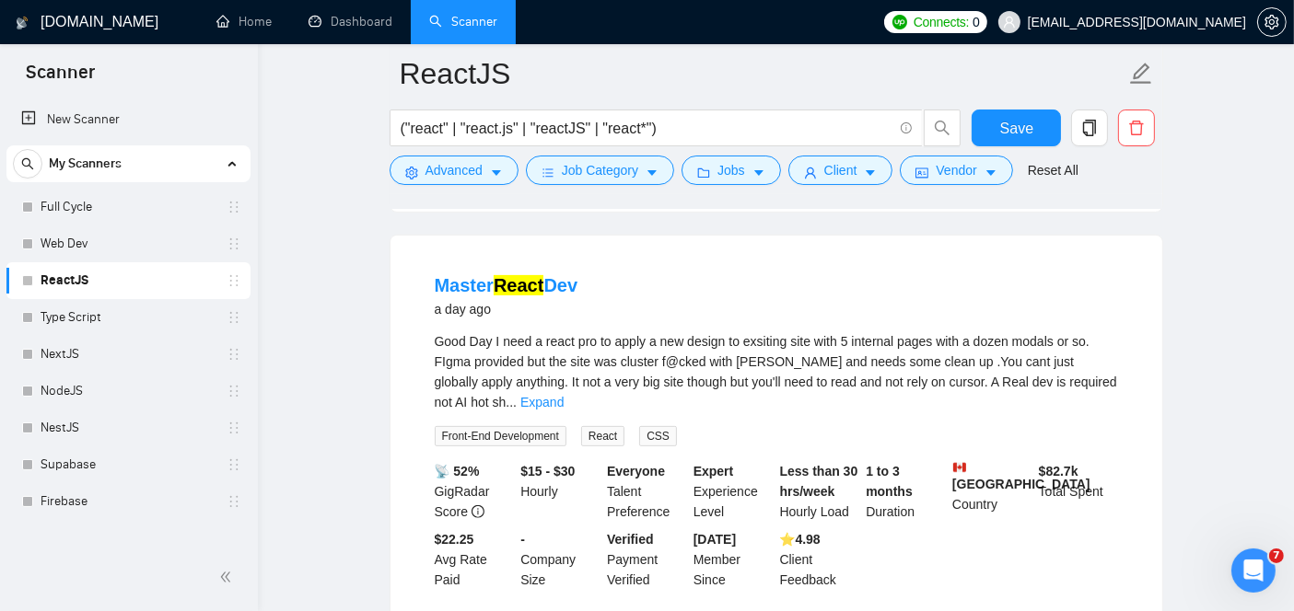
scroll to position [566, 0]
click at [505, 277] on mark "React" at bounding box center [518, 284] width 50 height 20
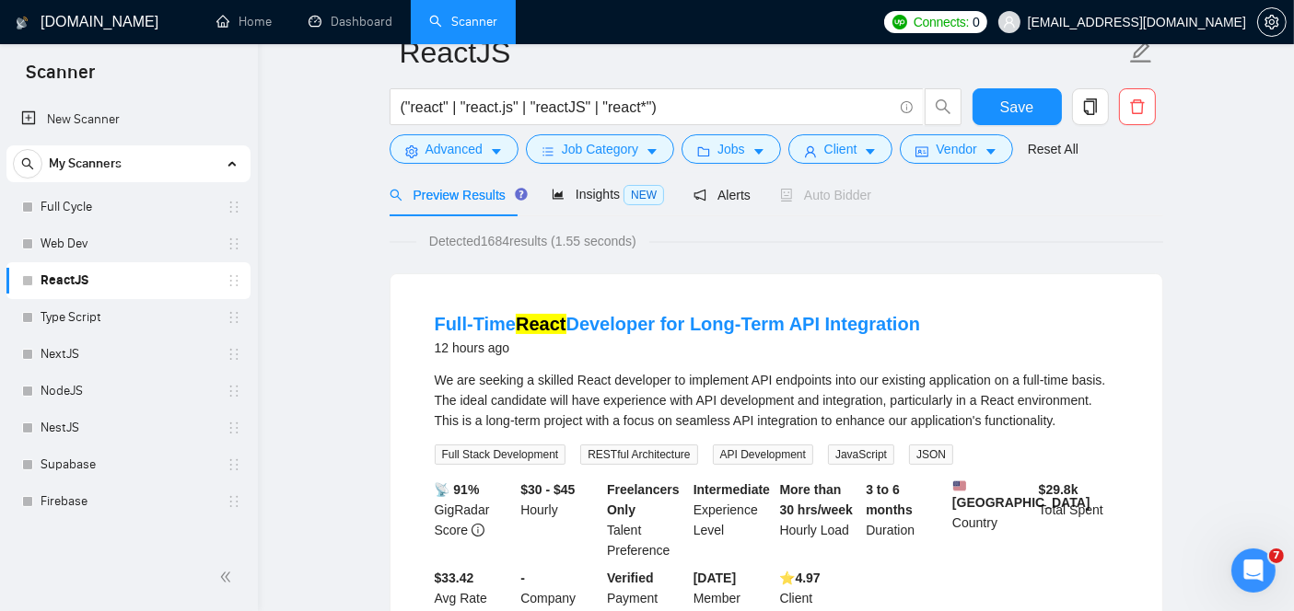
scroll to position [44, 0]
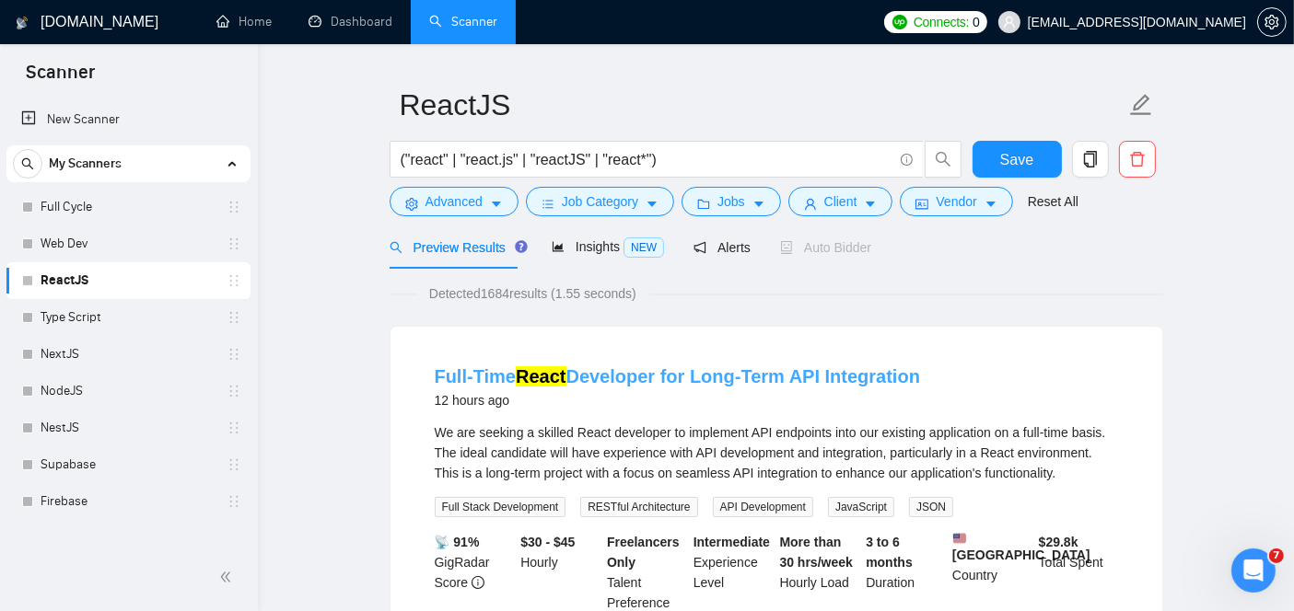
click at [552, 372] on mark "React" at bounding box center [541, 376] width 50 height 20
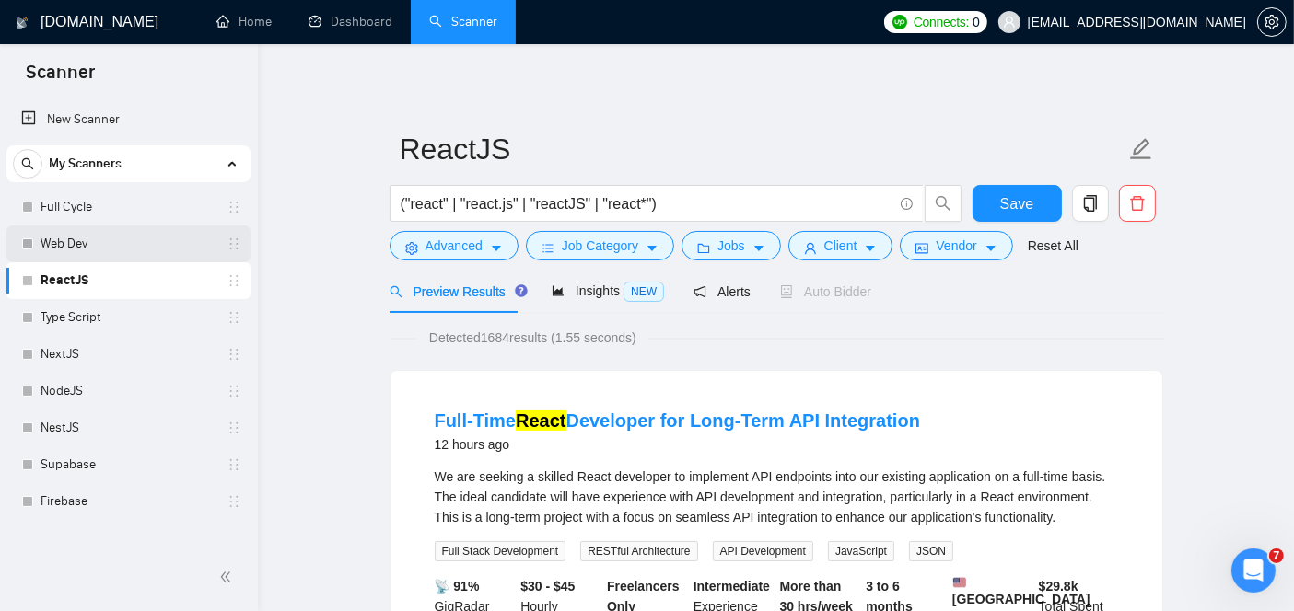
click at [73, 253] on link "Web Dev" at bounding box center [128, 244] width 175 height 37
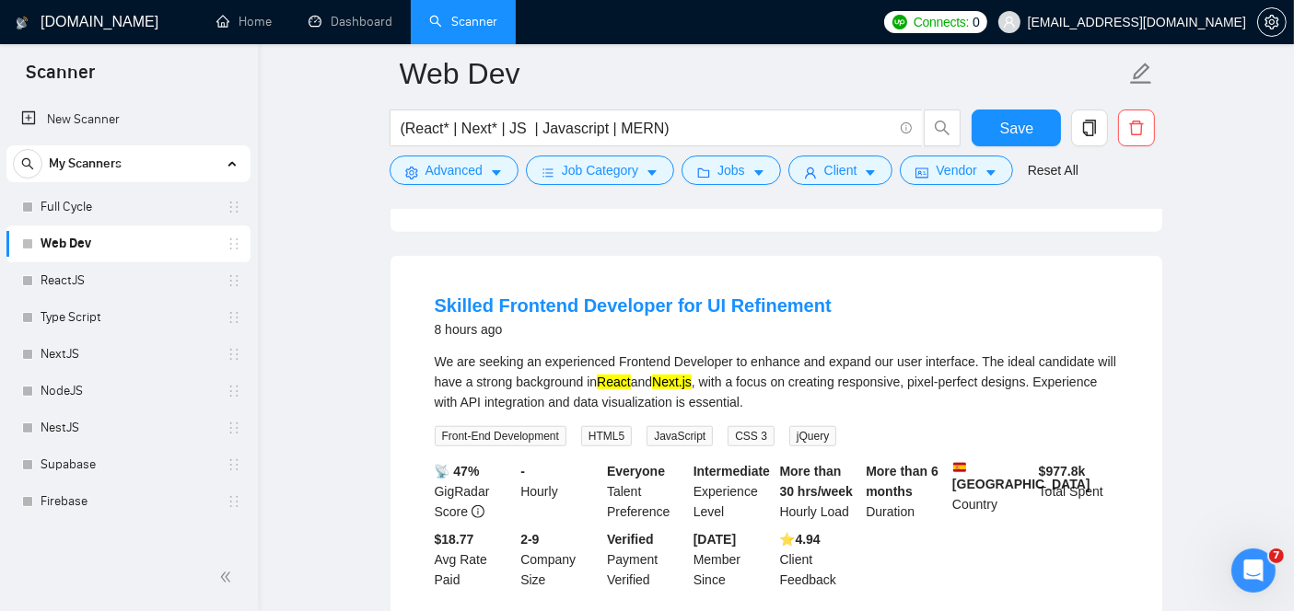
scroll to position [1333, 0]
click at [550, 317] on link "Skilled Frontend Developer for UI Refinement" at bounding box center [633, 307] width 397 height 20
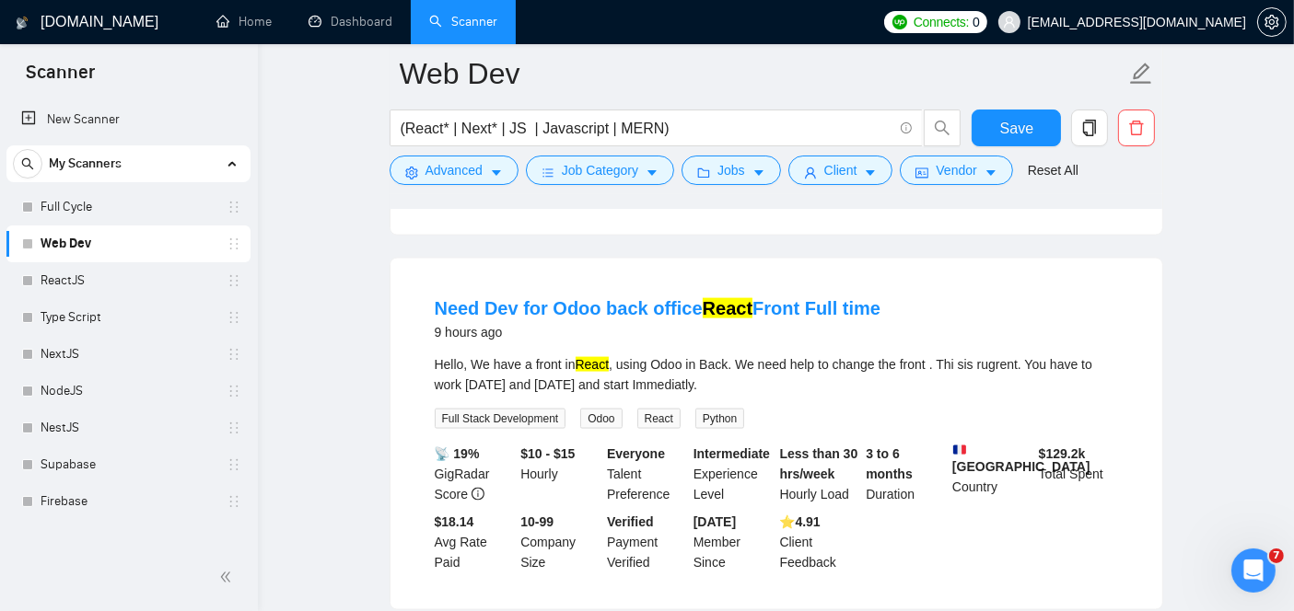
scroll to position [2585, 0]
click at [595, 296] on link "Need Dev for Odoo back office React Front Full time" at bounding box center [658, 306] width 447 height 20
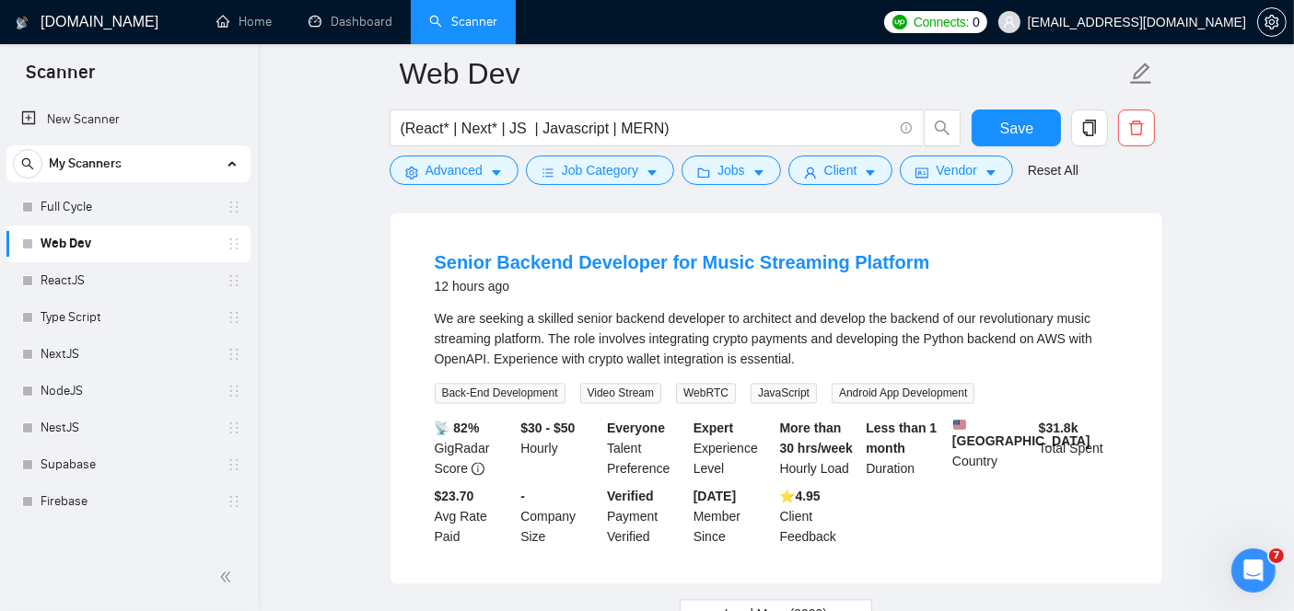
scroll to position [3819, 0]
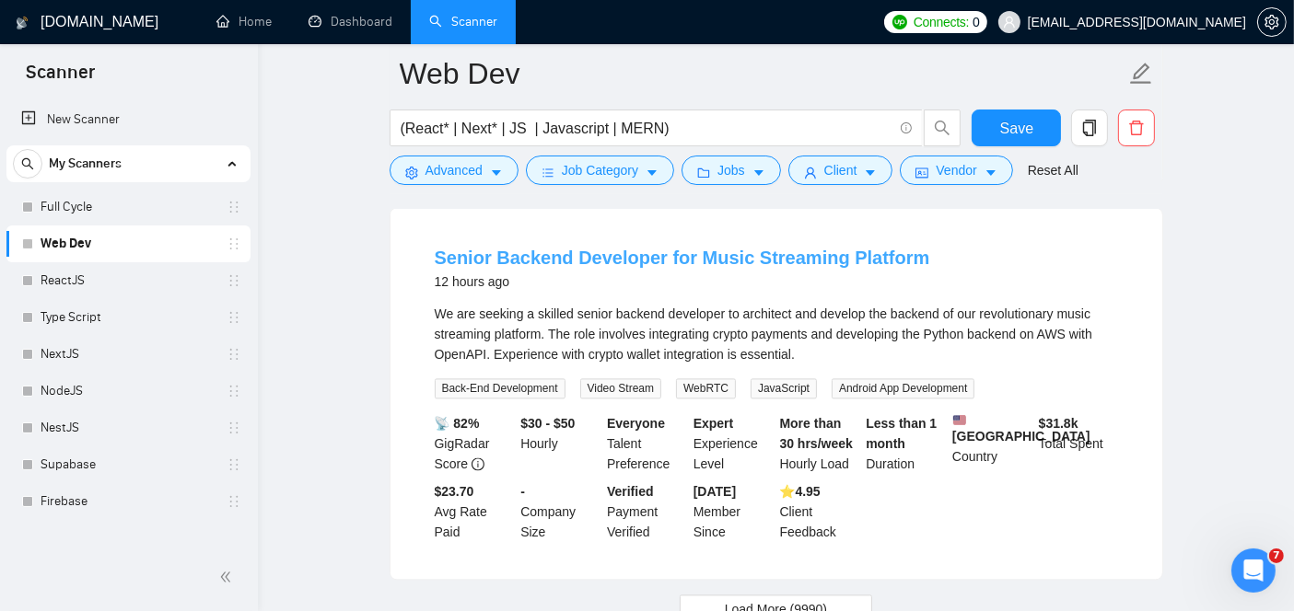
click at [544, 248] on link "Senior Backend Developer for Music Streaming Platform" at bounding box center [682, 258] width 495 height 20
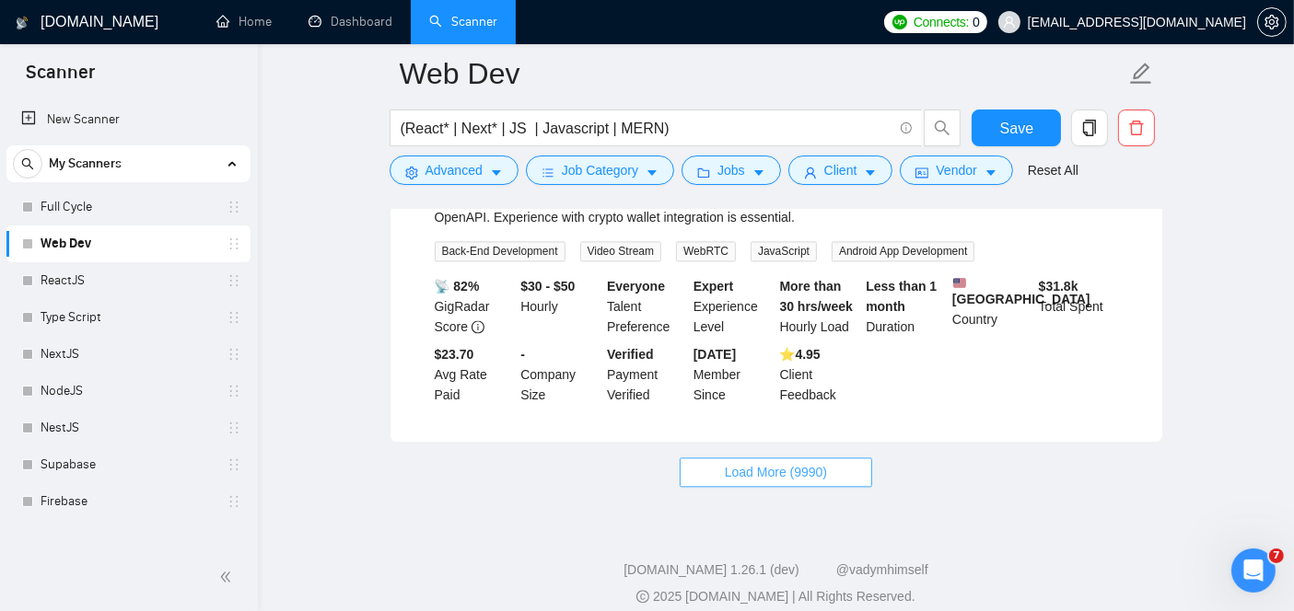
click at [780, 462] on span "Load More (9990)" at bounding box center [776, 472] width 102 height 20
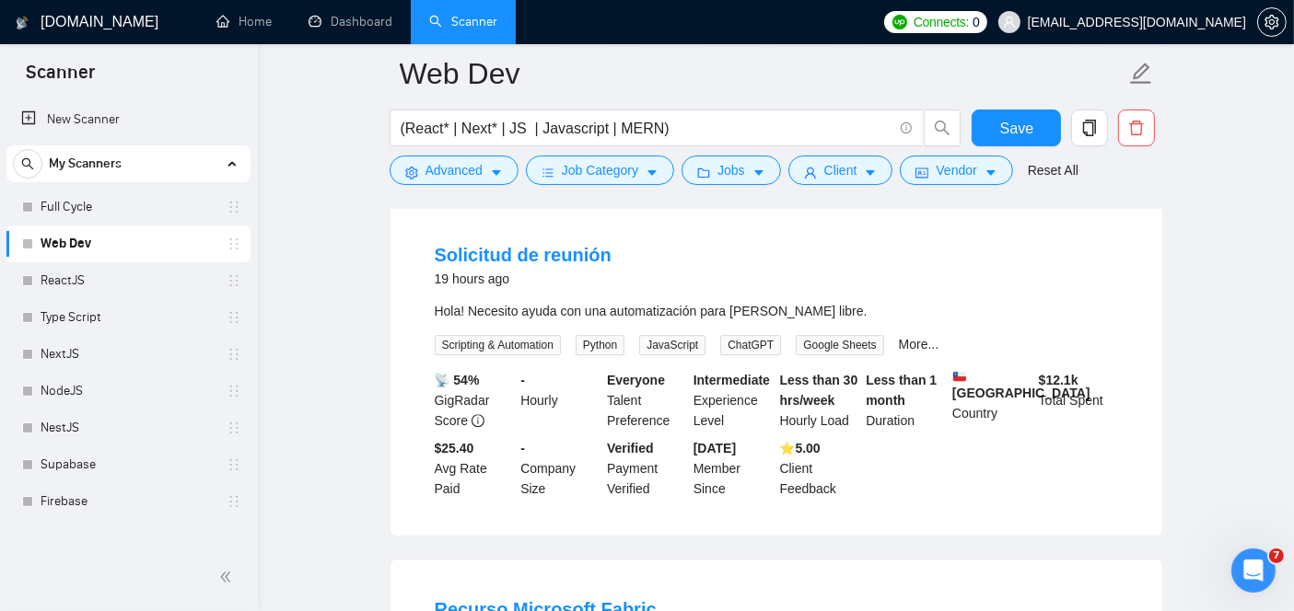
scroll to position [5443, 0]
click at [913, 336] on link "More..." at bounding box center [919, 343] width 41 height 15
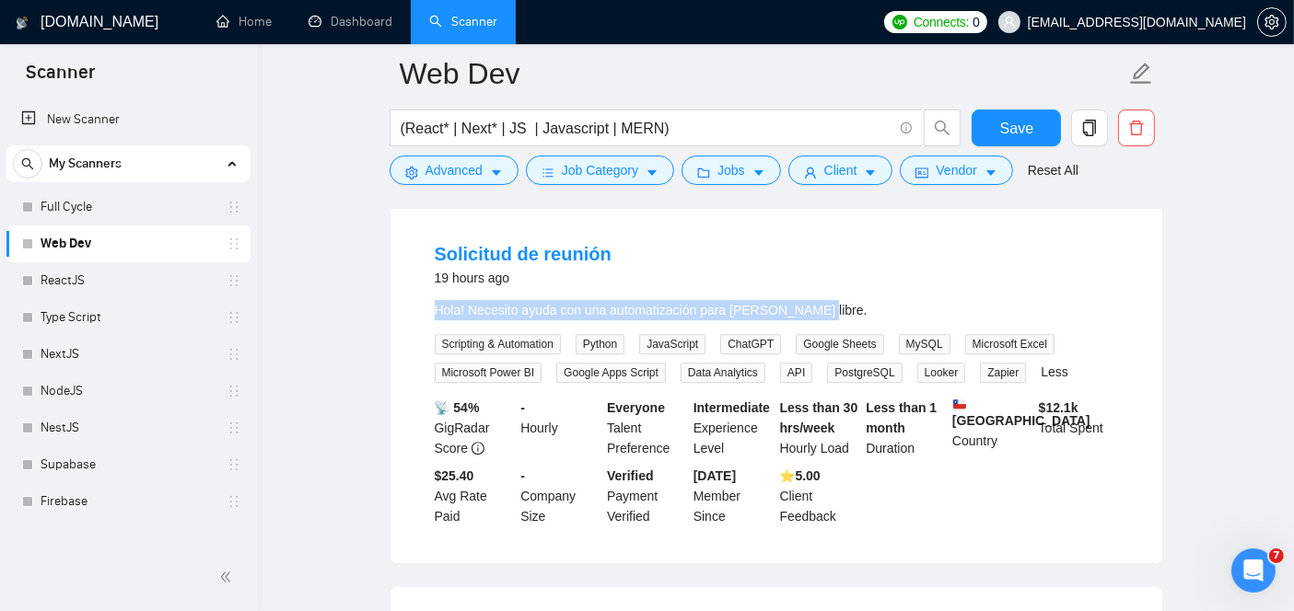
drag, startPoint x: 818, startPoint y: 275, endPoint x: 427, endPoint y: 267, distance: 390.4
click at [427, 267] on li "Solicitud de reunión 19 hours ago Hola! Necesito ayuda con una automatización p…" at bounding box center [775, 383] width 727 height 315
copy div "Hola! Necesito ayuda con una automatización para mercado libre."
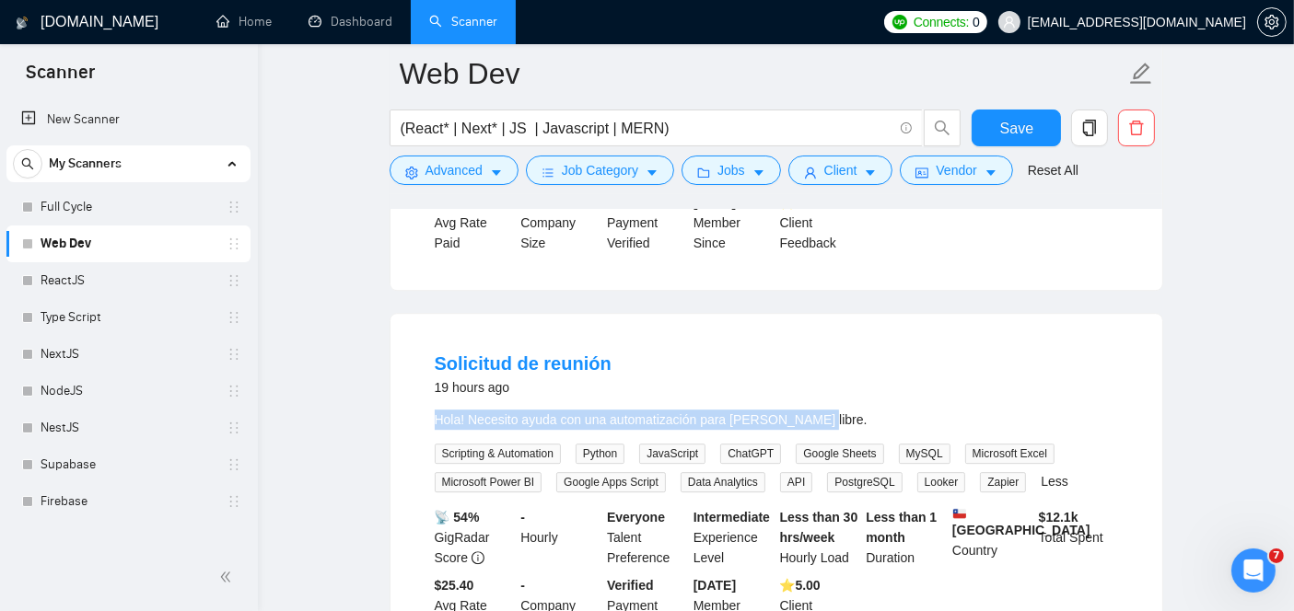
scroll to position [5332, 0]
click at [564, 354] on link "Solicitud de reunión" at bounding box center [523, 364] width 177 height 20
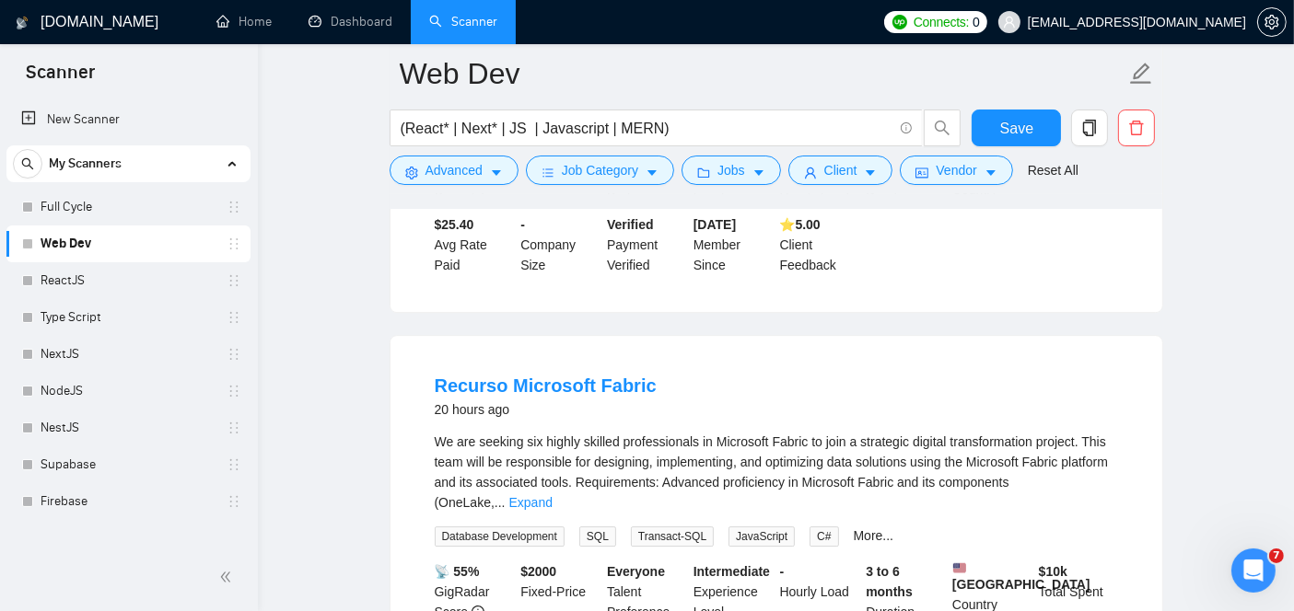
scroll to position [5693, 0]
click at [552, 496] on link "Expand" at bounding box center [530, 503] width 43 height 15
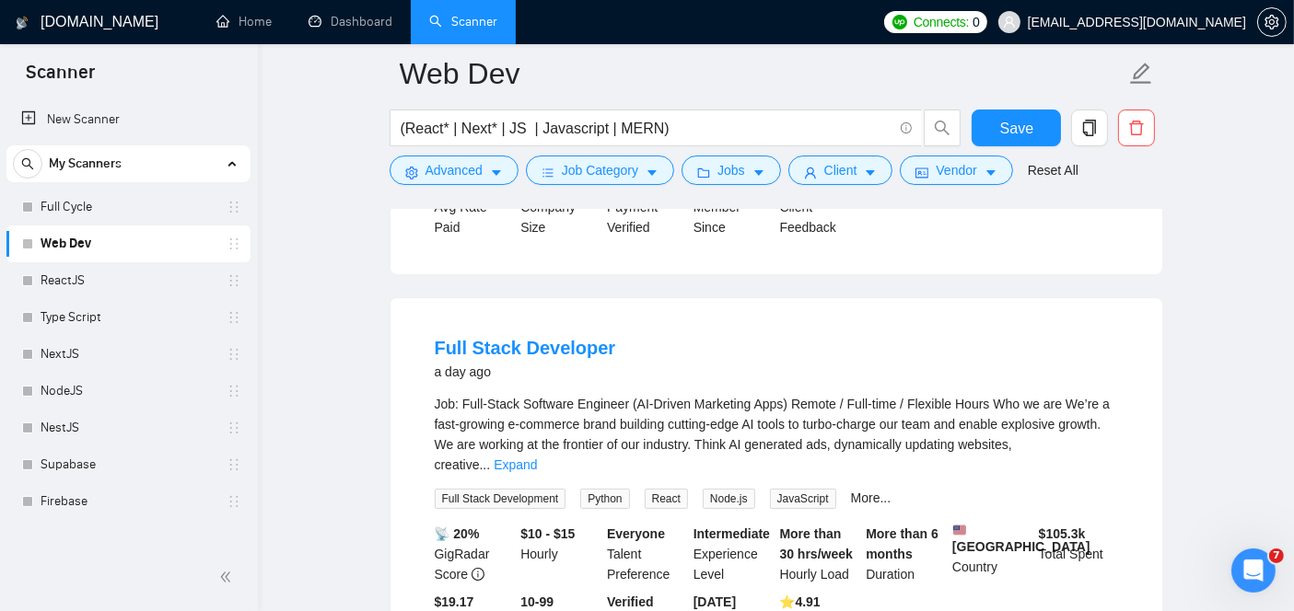
scroll to position [6949, 0]
click at [493, 336] on link "Full Stack Developer" at bounding box center [525, 346] width 181 height 20
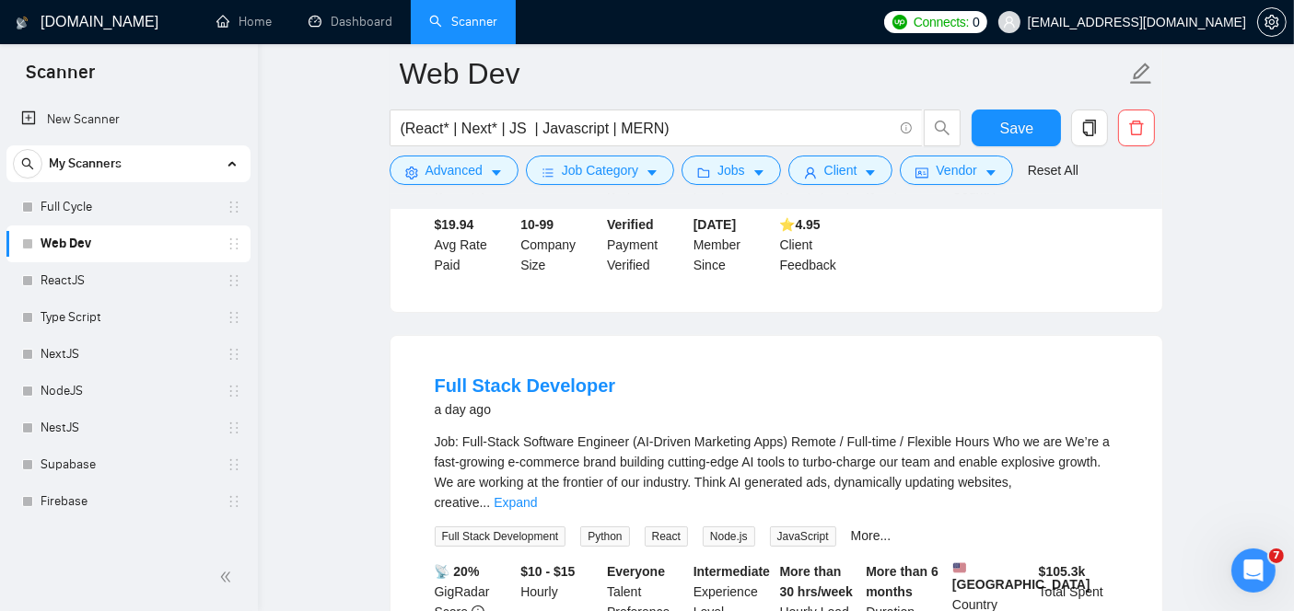
scroll to position [6902, 0]
